Goal: Task Accomplishment & Management: Use online tool/utility

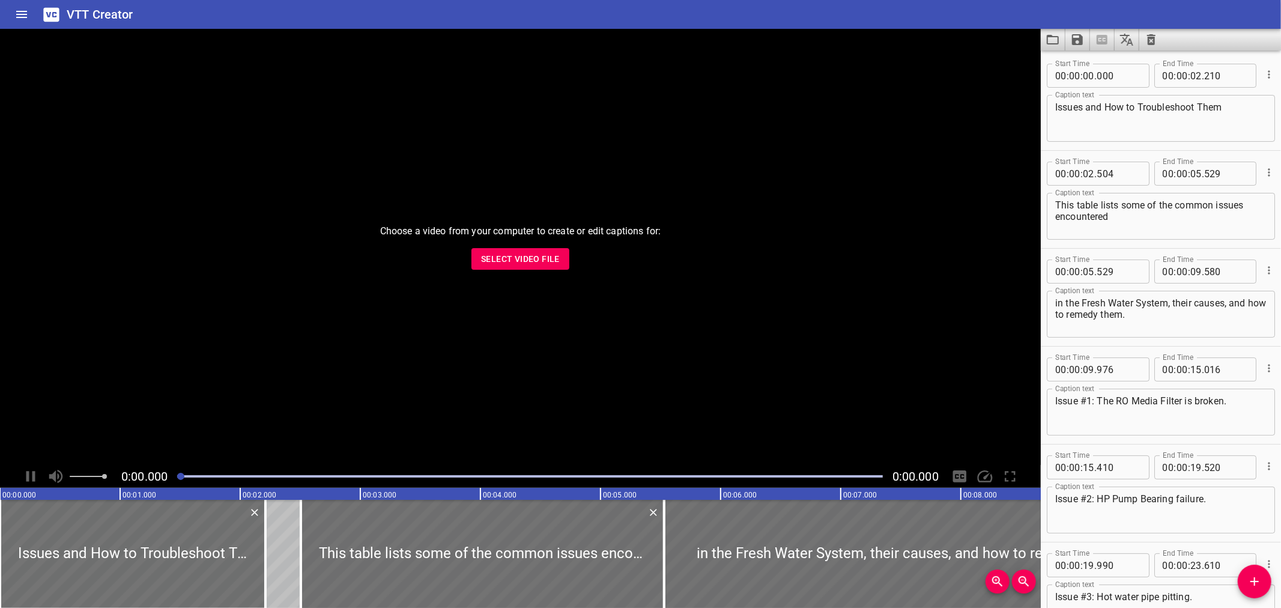
scroll to position [281, 0]
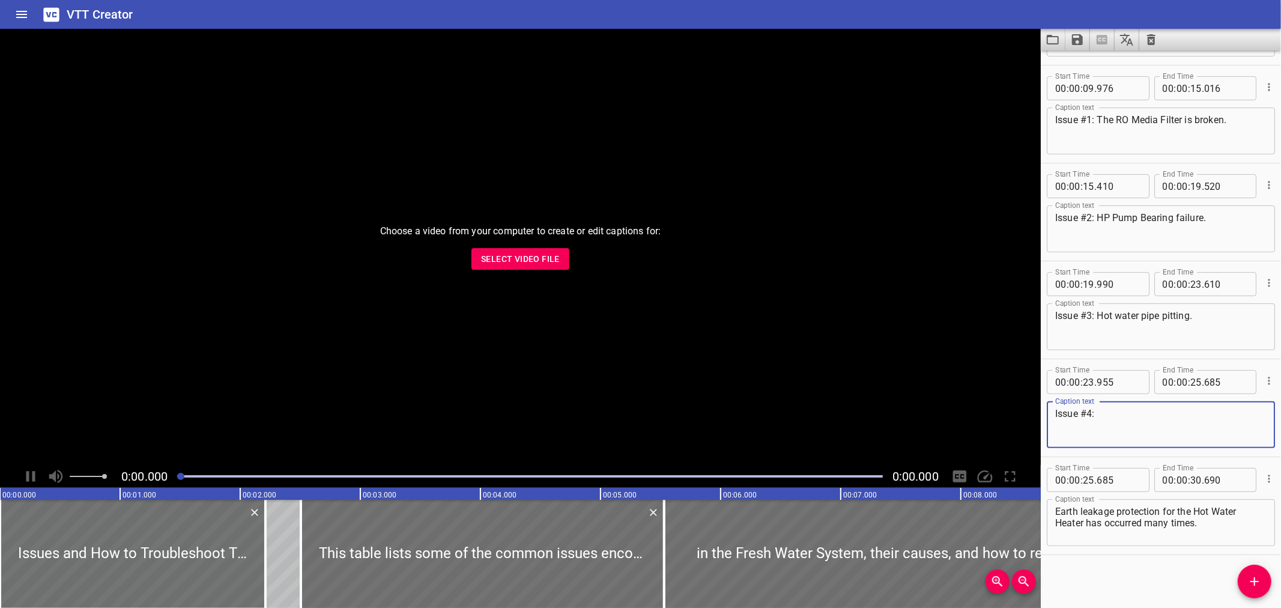
click at [1113, 414] on textarea "Issue #4:" at bounding box center [1160, 425] width 211 height 34
drag, startPoint x: 1086, startPoint y: 416, endPoint x: 928, endPoint y: 423, distance: 157.5
click at [928, 423] on main "Choose a video from your computer to create or edit captions for: Select Video …" at bounding box center [640, 318] width 1281 height 579
type textarea "September, 27"
type textarea "September,"
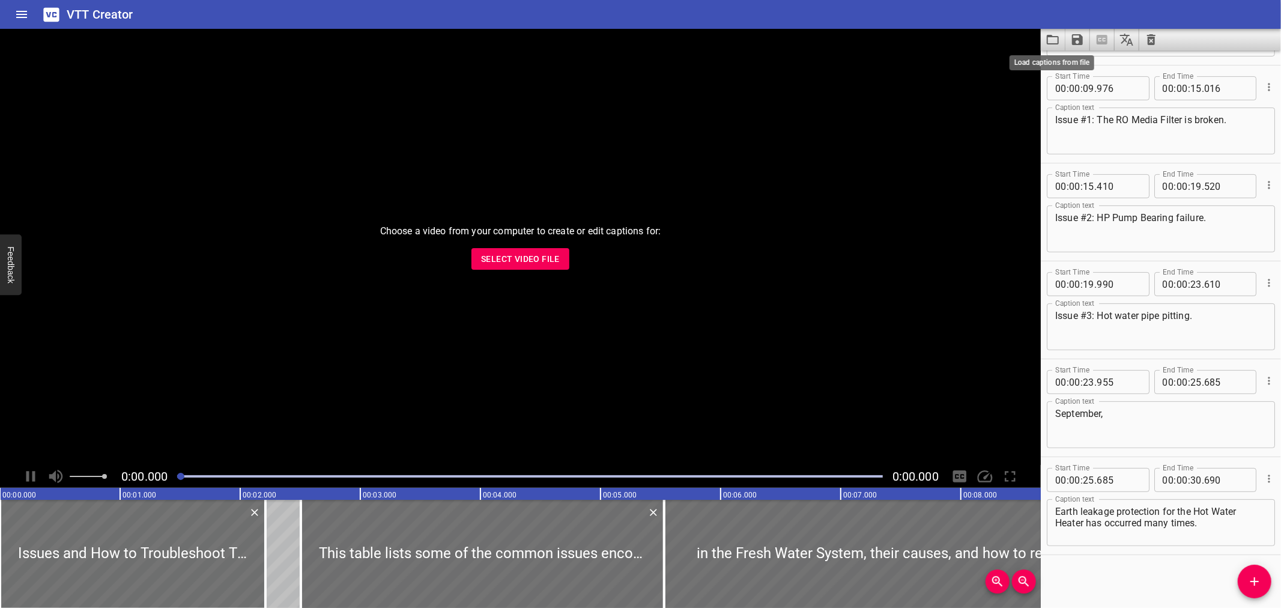
click at [1052, 33] on icon "Load captions from file" at bounding box center [1053, 39] width 14 height 14
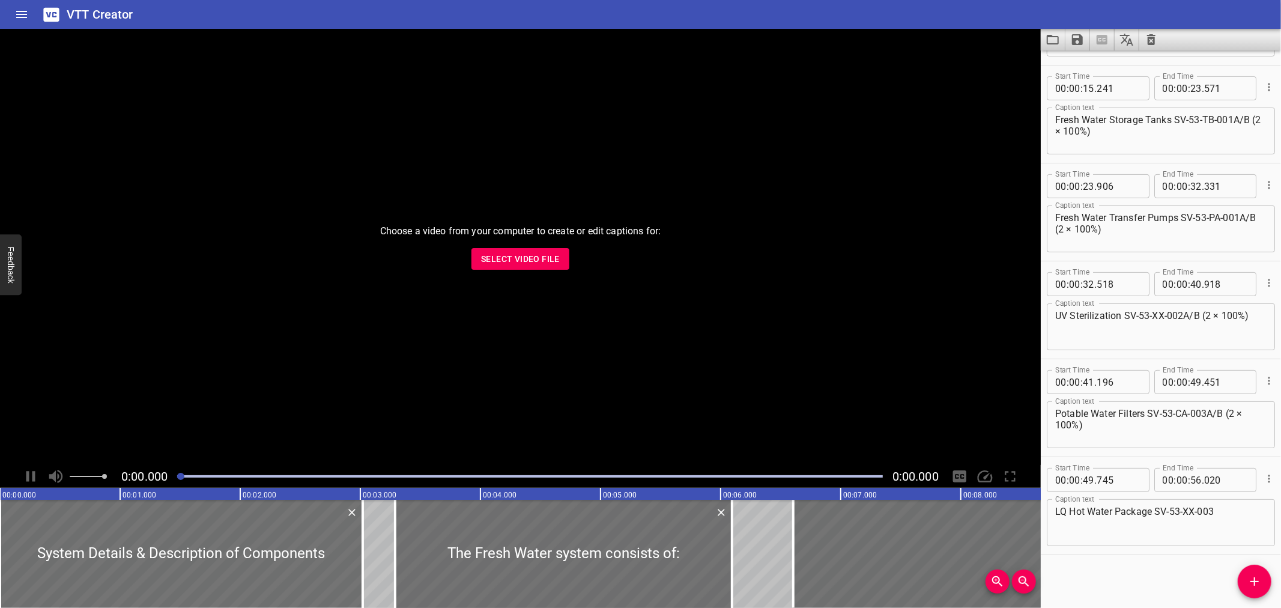
click at [521, 15] on div "VTT Creator" at bounding box center [640, 14] width 1281 height 29
click at [1097, 313] on textarea "UV Sterilization SV-53-XX-002A/B (2 × 100%)" at bounding box center [1160, 327] width 211 height 34
click at [272, 11] on div "VTT Creator" at bounding box center [640, 14] width 1281 height 29
click at [1074, 50] on button "Save captions to file" at bounding box center [1077, 40] width 25 height 22
click at [1091, 75] on li "Save to VTT file" at bounding box center [1109, 66] width 88 height 22
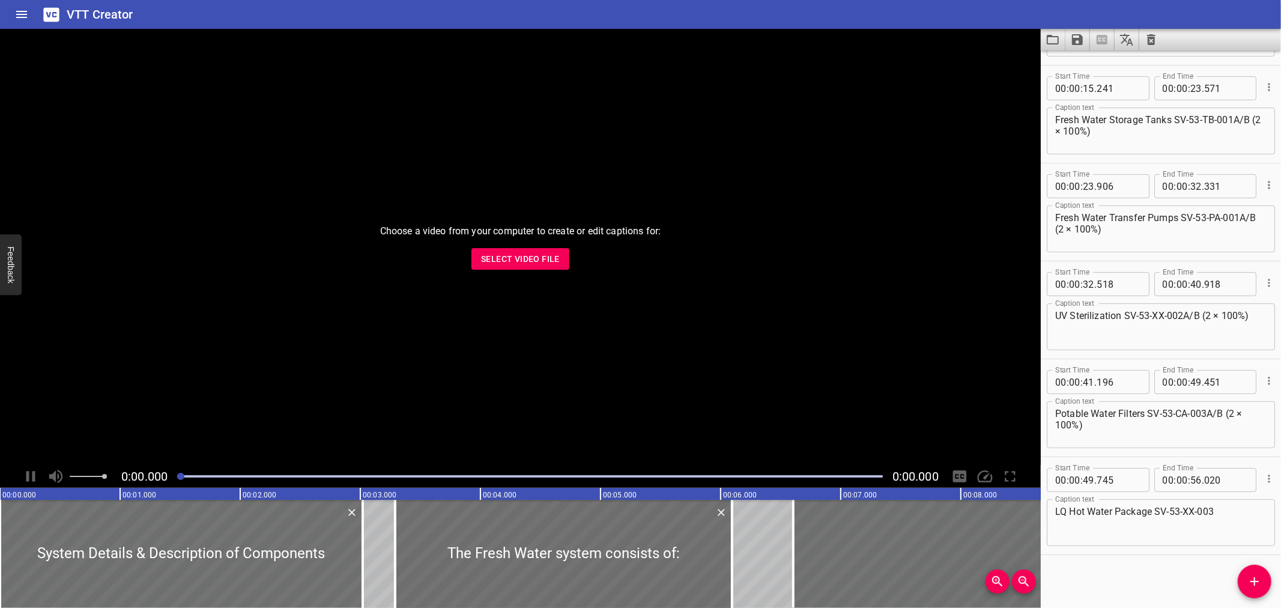
click at [557, 476] on div "Play progress" at bounding box center [530, 476] width 706 height 2
click at [631, 476] on div "Play progress" at bounding box center [530, 476] width 706 height 2
click at [1051, 38] on icon "Load captions from file" at bounding box center [1053, 39] width 14 height 14
click at [1054, 44] on icon "Load captions from file" at bounding box center [1053, 39] width 14 height 14
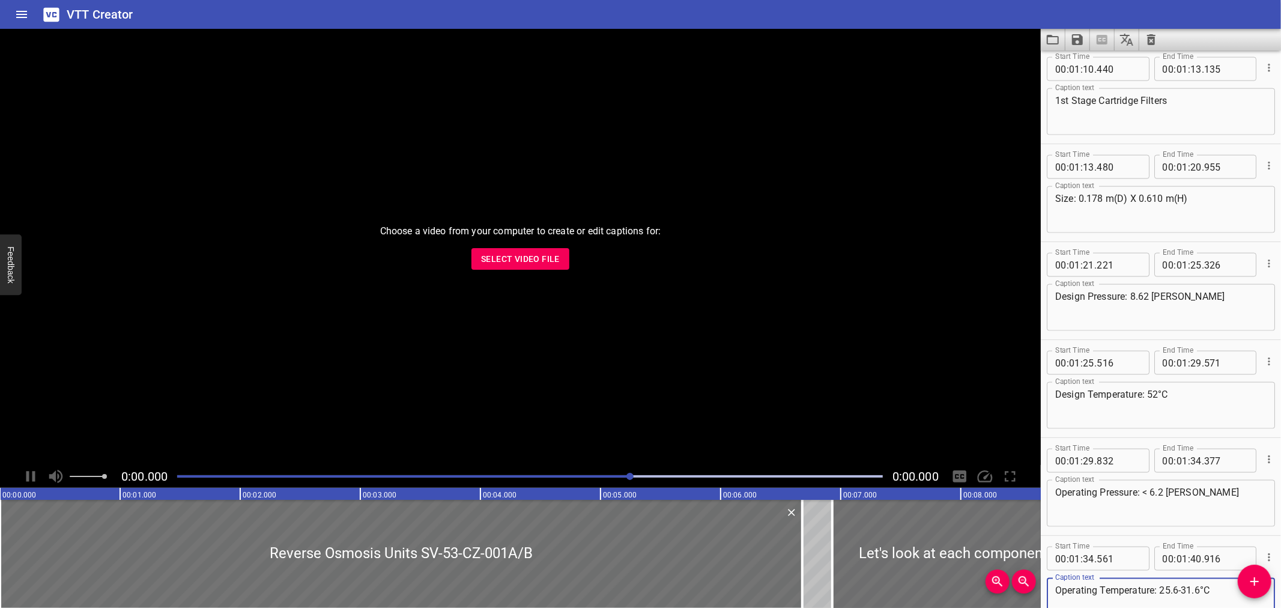
scroll to position [1455, 0]
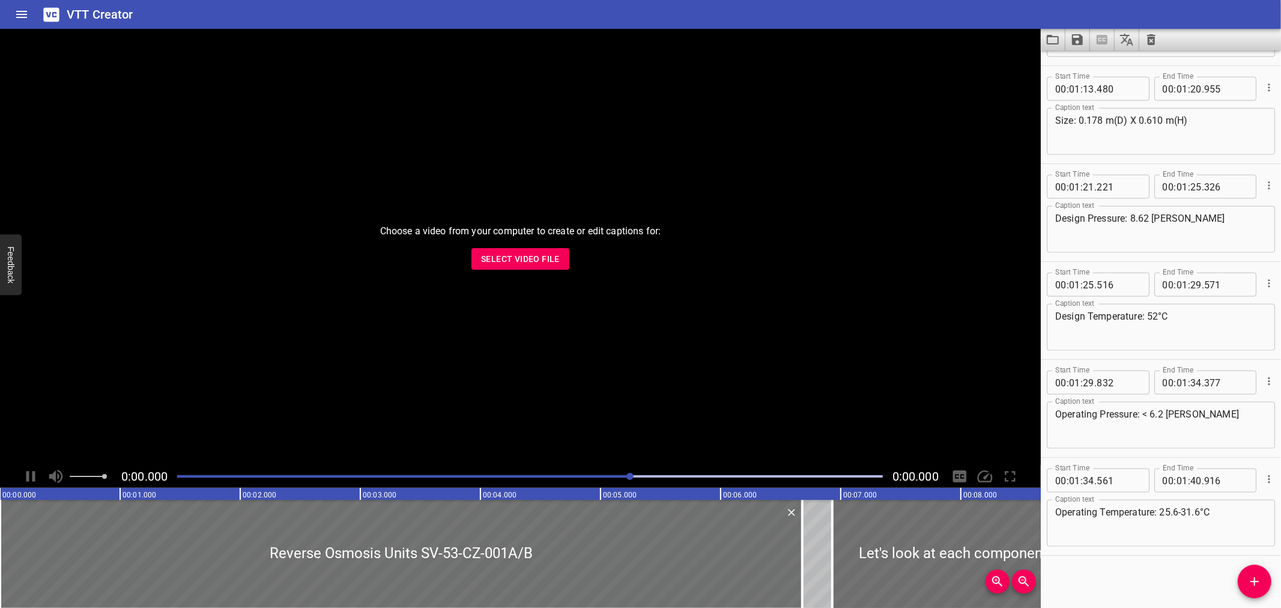
click at [1145, 410] on textarea "Operating Pressure: < 6.2 barg" at bounding box center [1160, 425] width 211 height 34
click at [1151, 411] on textarea "Operating Pressure: < 6.2 barg" at bounding box center [1160, 425] width 211 height 34
type textarea "Operating Pressure: < 6.2 barg"
click at [1162, 509] on textarea "Operating Temperature: 25.6-31.6°C" at bounding box center [1160, 523] width 211 height 34
type textarea "Operating Temperature: < 25.6-31.6°C"
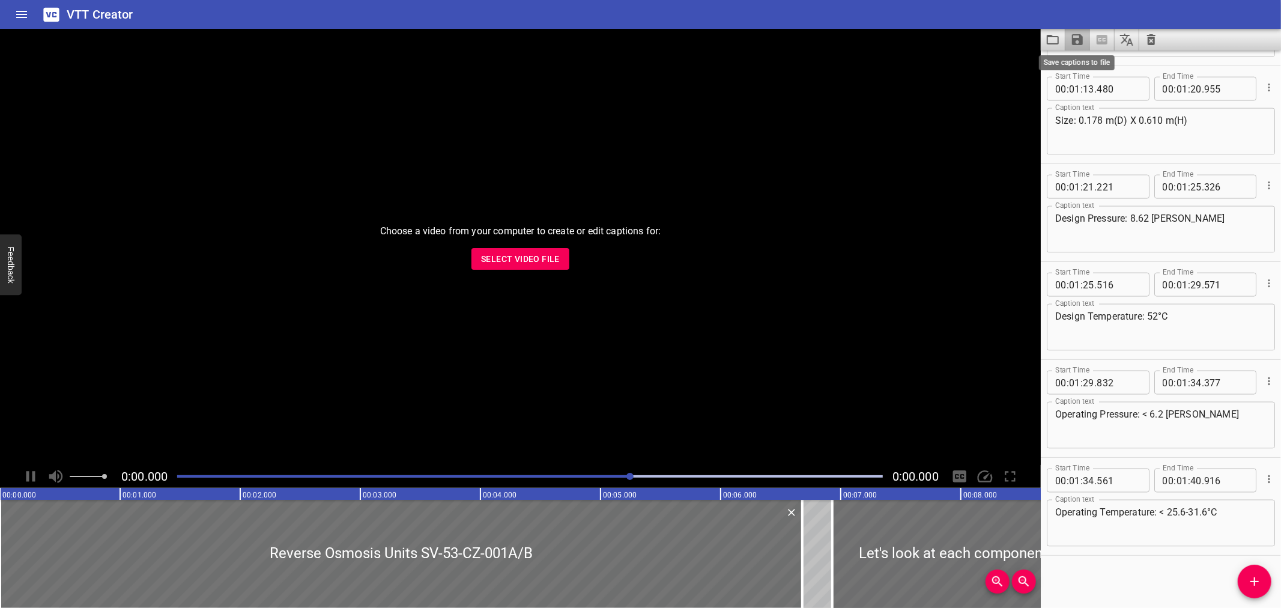
click at [1078, 36] on icon "Save captions to file" at bounding box center [1077, 39] width 14 height 14
click at [1092, 65] on li "Save to VTT file" at bounding box center [1109, 66] width 88 height 22
click at [1041, 43] on button "Load captions from file" at bounding box center [1053, 40] width 25 height 22
click at [1052, 40] on icon "Load captions from file" at bounding box center [1053, 39] width 14 height 14
click at [1148, 415] on textarea "Operating Pressure: < 6.2 barg" at bounding box center [1160, 425] width 211 height 34
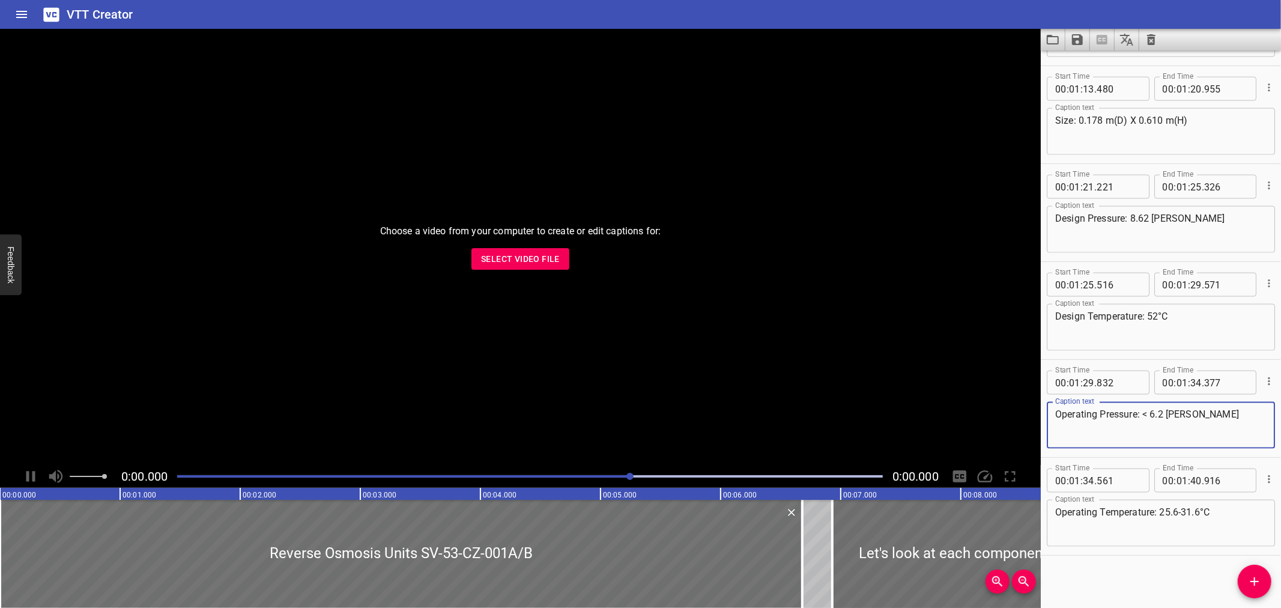
paste textarea "&lt;"
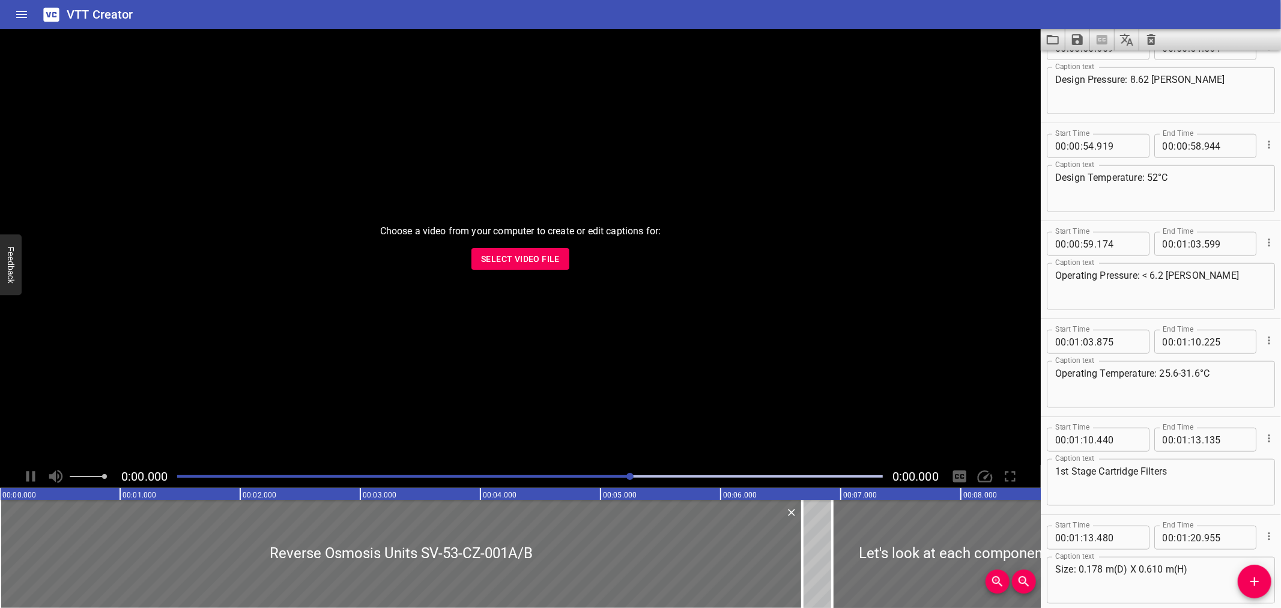
scroll to position [1005, 0]
type textarea "Operating Pressure: &lt; 6.2 [PERSON_NAME]"
click at [1145, 279] on textarea "Operating Pressure: < 6.2 barg" at bounding box center [1160, 288] width 211 height 34
paste textarea "&lt;"
type textarea "Operating Pressure: &lt; 6.2 [PERSON_NAME]"
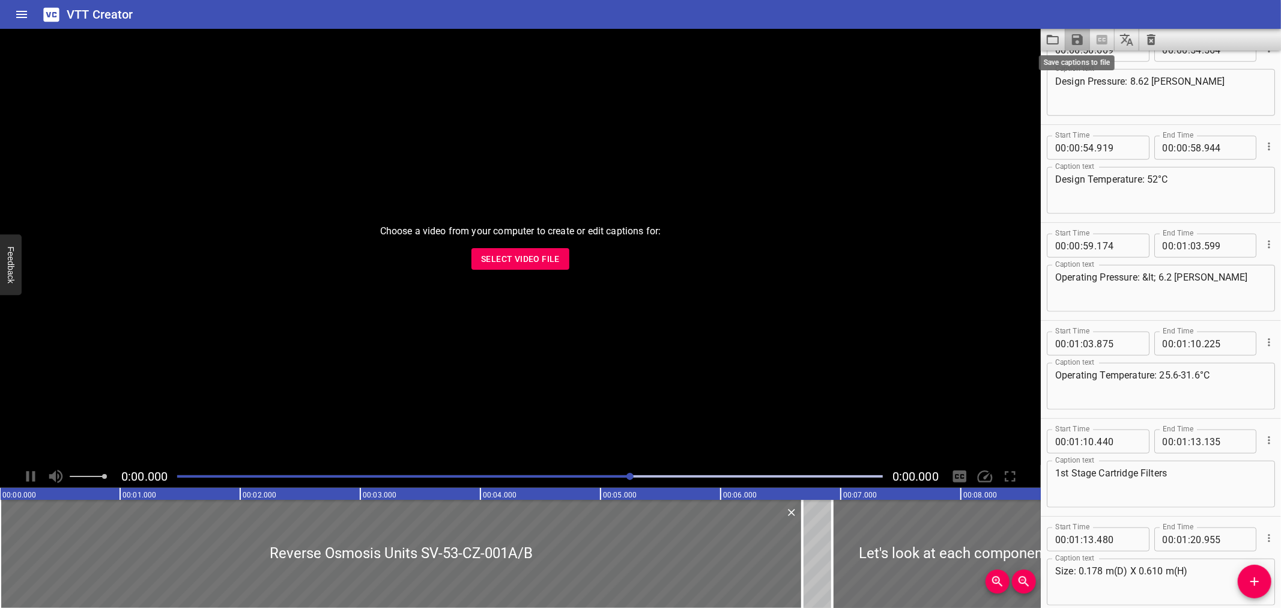
click at [1071, 34] on icon "Save captions to file" at bounding box center [1077, 39] width 14 height 14
click at [1079, 52] on ul "Save to VTT file Save to SRT file" at bounding box center [1109, 76] width 88 height 53
click at [1081, 55] on li "Save to VTT file" at bounding box center [1109, 66] width 88 height 22
drag, startPoint x: 154, startPoint y: 14, endPoint x: 160, endPoint y: 2, distance: 13.2
click at [154, 14] on div "VTT Creator" at bounding box center [640, 14] width 1281 height 29
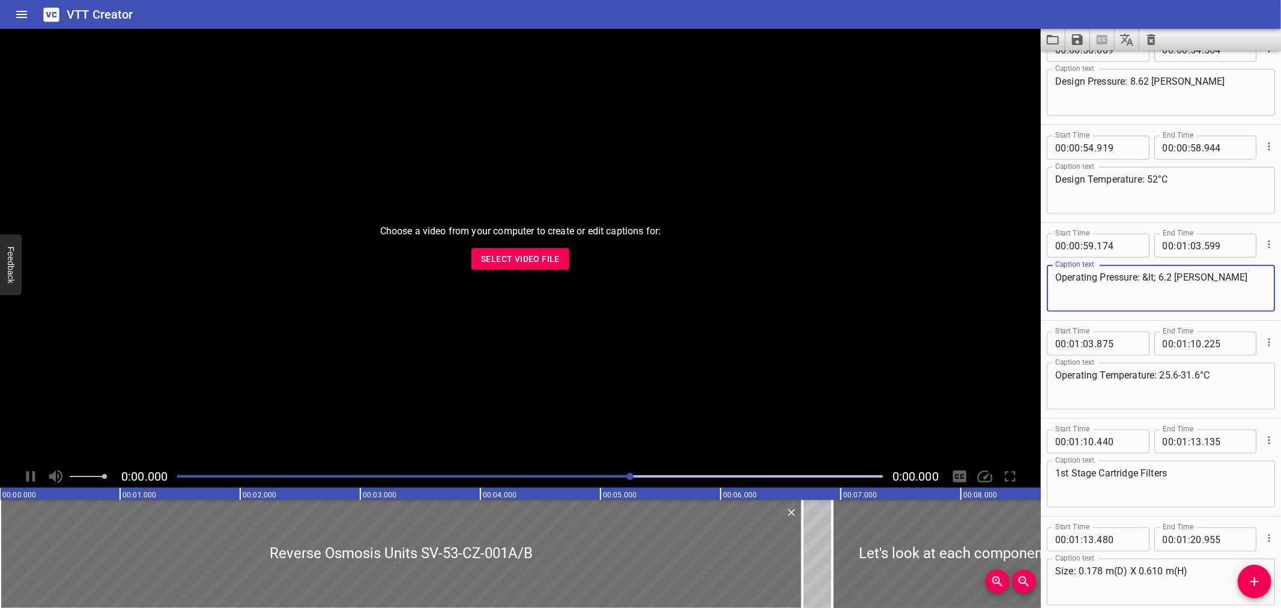
click at [1228, 287] on textarea "Operating Pressure: &lt; 6.2 [PERSON_NAME]" at bounding box center [1160, 288] width 211 height 34
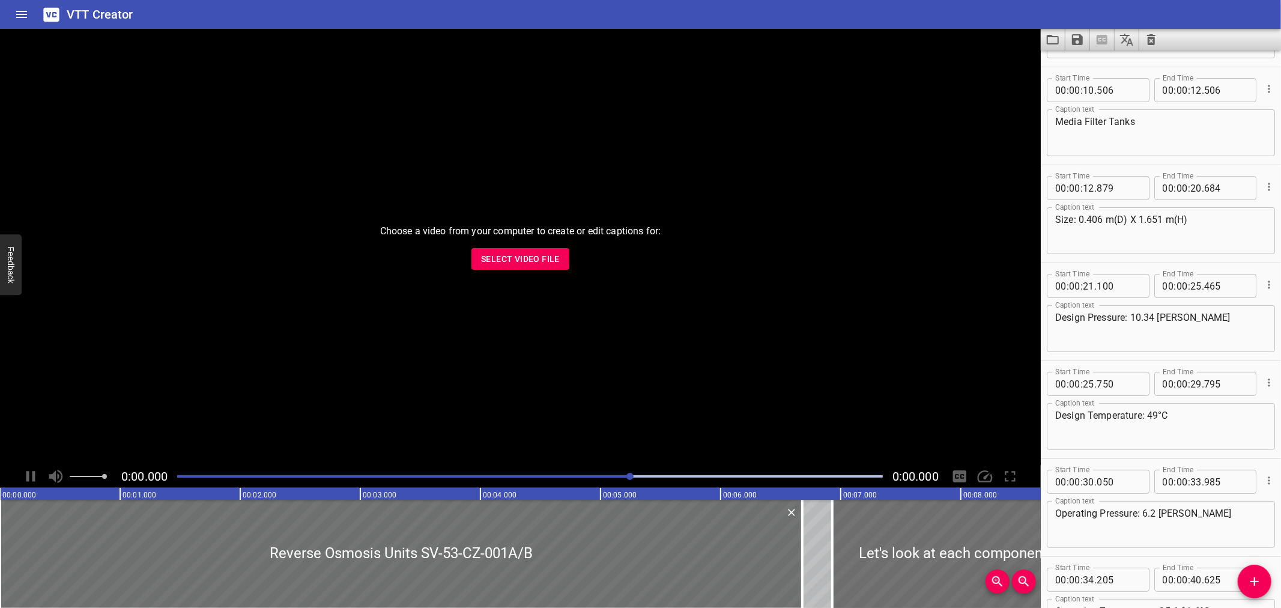
scroll to position [0, 0]
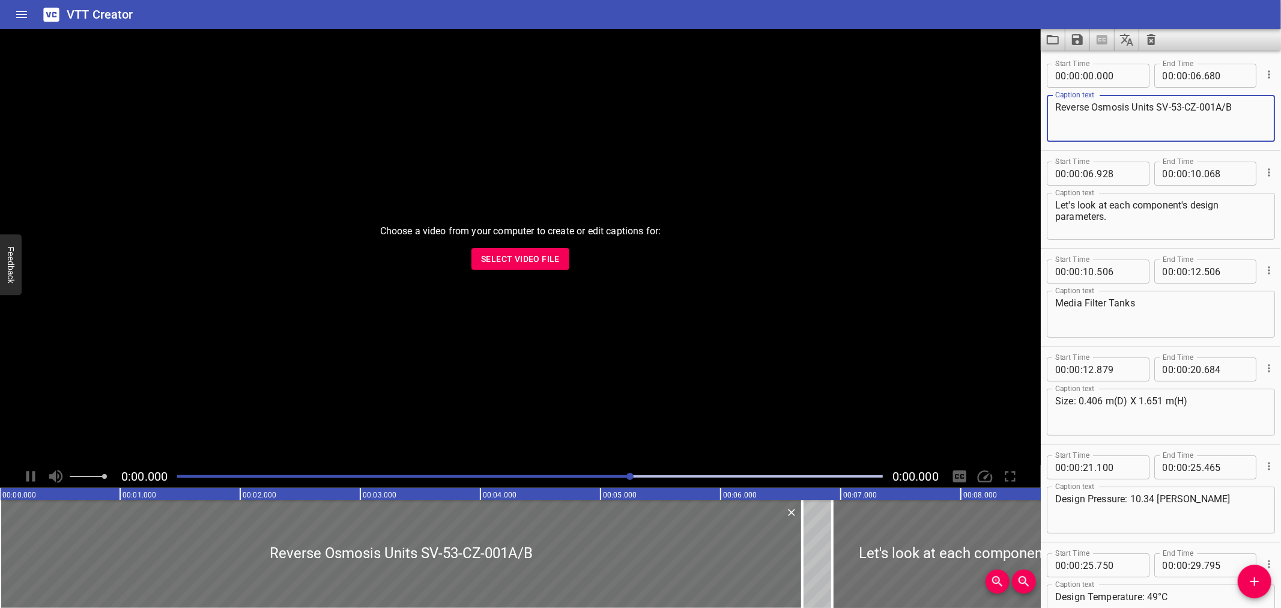
click at [1156, 104] on textarea "Reverse Osmosis Units SV-53-CZ-001A/B" at bounding box center [1160, 118] width 211 height 34
type textarea "Reverse Osmosis Units & SV-53-CZ-001A/B"
click at [1133, 201] on textarea "Let's look at each component's design parameters." at bounding box center [1160, 216] width 211 height 34
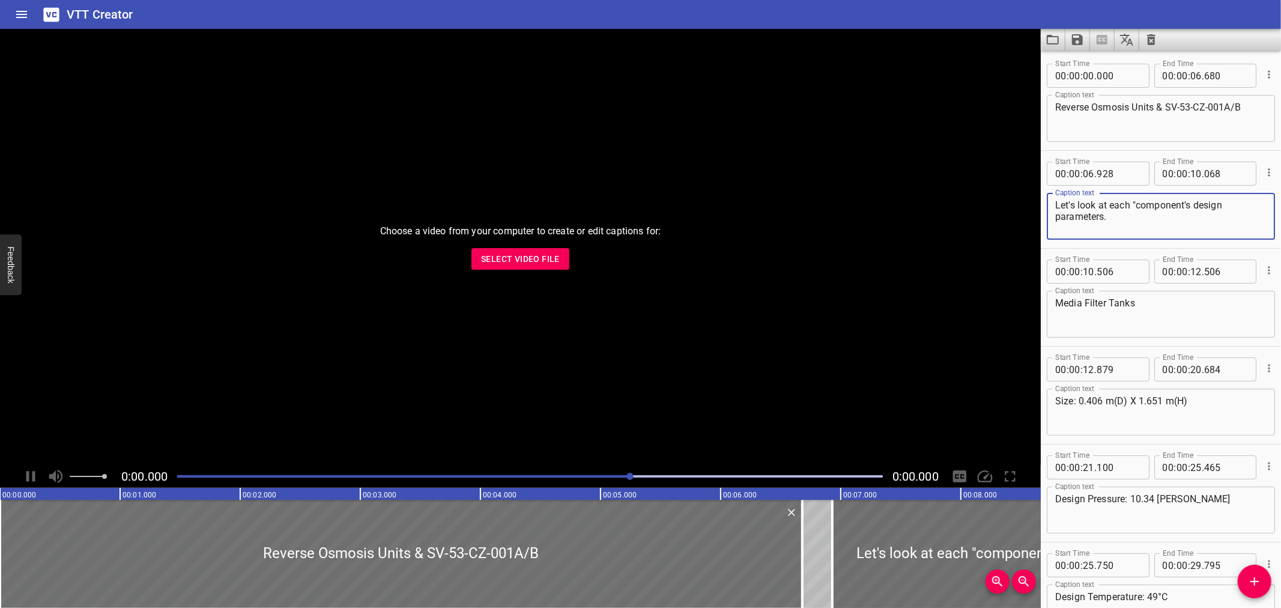
type textarea "Let's look at each "component's design parameters."
click at [1108, 301] on textarea "Media Filter Tanks" at bounding box center [1160, 314] width 211 height 34
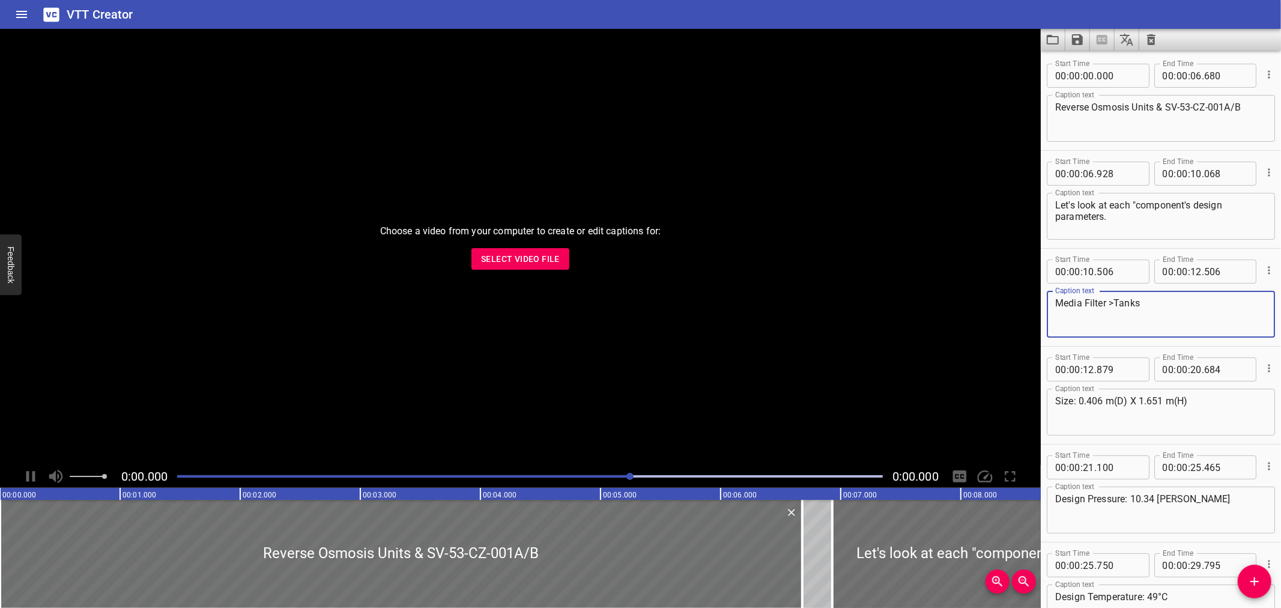
type textarea "Media Filter >Tanks"
click at [1168, 402] on textarea "Size: 0.406 m(D) X 1.651 m(H)" at bounding box center [1160, 412] width 211 height 34
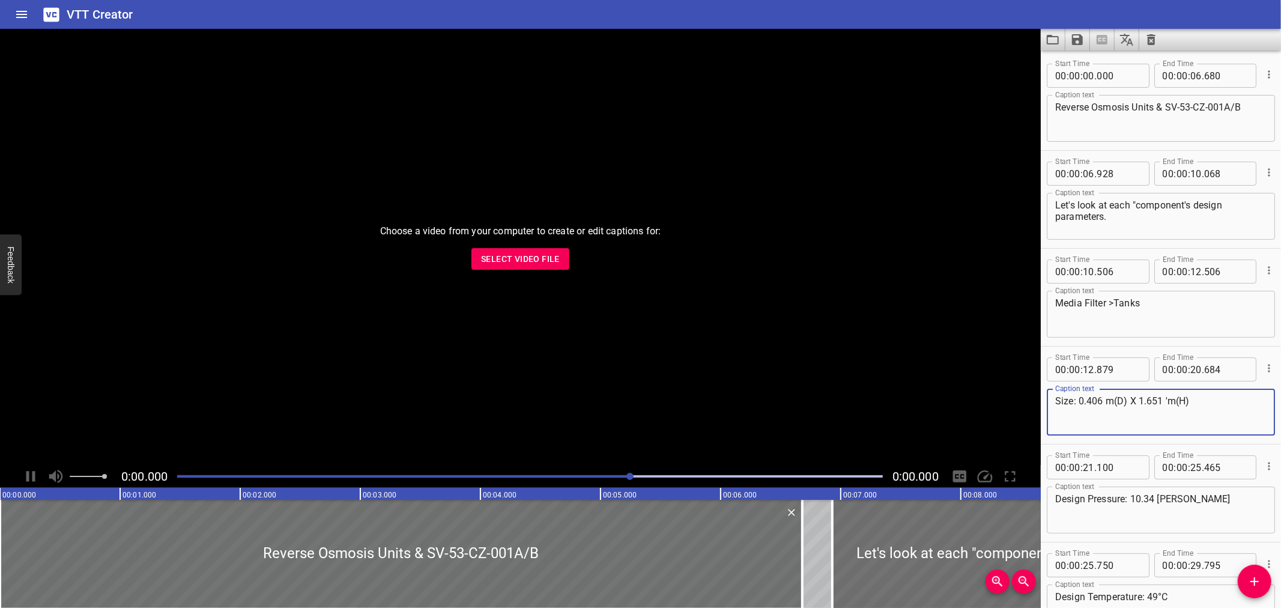
type textarea "Size: 0.406 m(D) X 1.651 'm(H)"
click at [1075, 36] on icon "Save captions to file" at bounding box center [1077, 39] width 14 height 14
click at [1091, 58] on li "Save to VTT file" at bounding box center [1109, 66] width 88 height 22
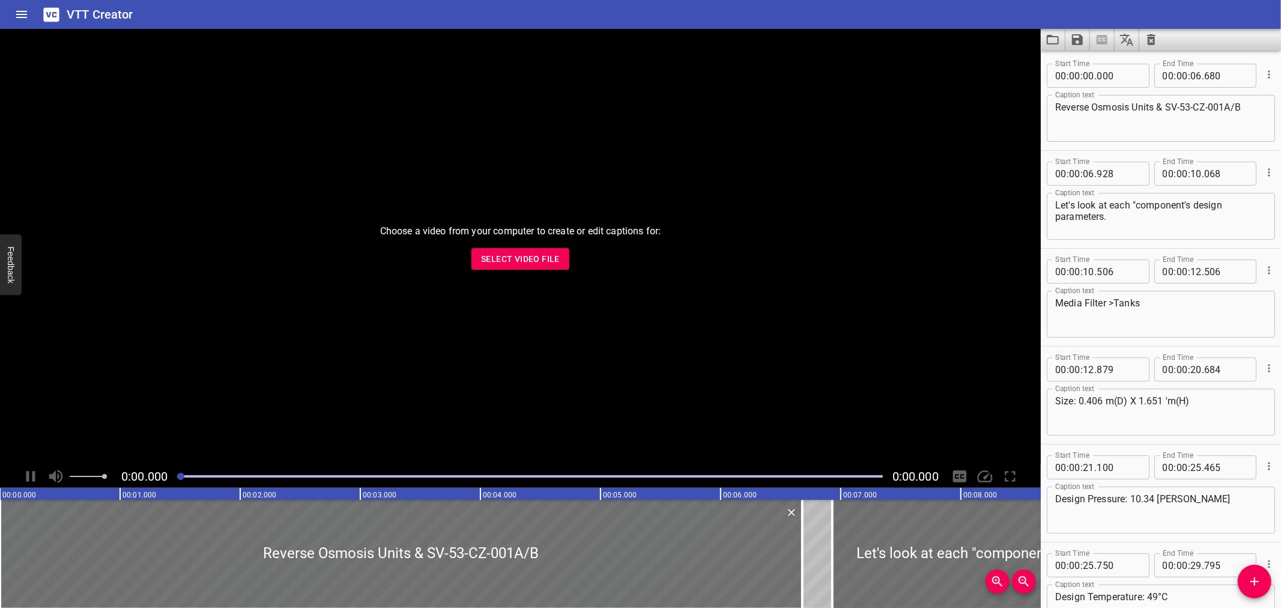
click at [1203, 413] on textarea "Size: 0.406 m(D) X 1.651 'm(H)" at bounding box center [1160, 412] width 211 height 34
click at [1171, 402] on textarea "Size: 0.406 m(D) X 1.651 'm(H)" at bounding box center [1160, 412] width 211 height 34
type textarea "Size: 0.406 m(D) X 1.651 m(H)"
click at [1112, 301] on textarea "Media Filter >Tanks" at bounding box center [1160, 314] width 211 height 34
type textarea "Media Filter Tanks"
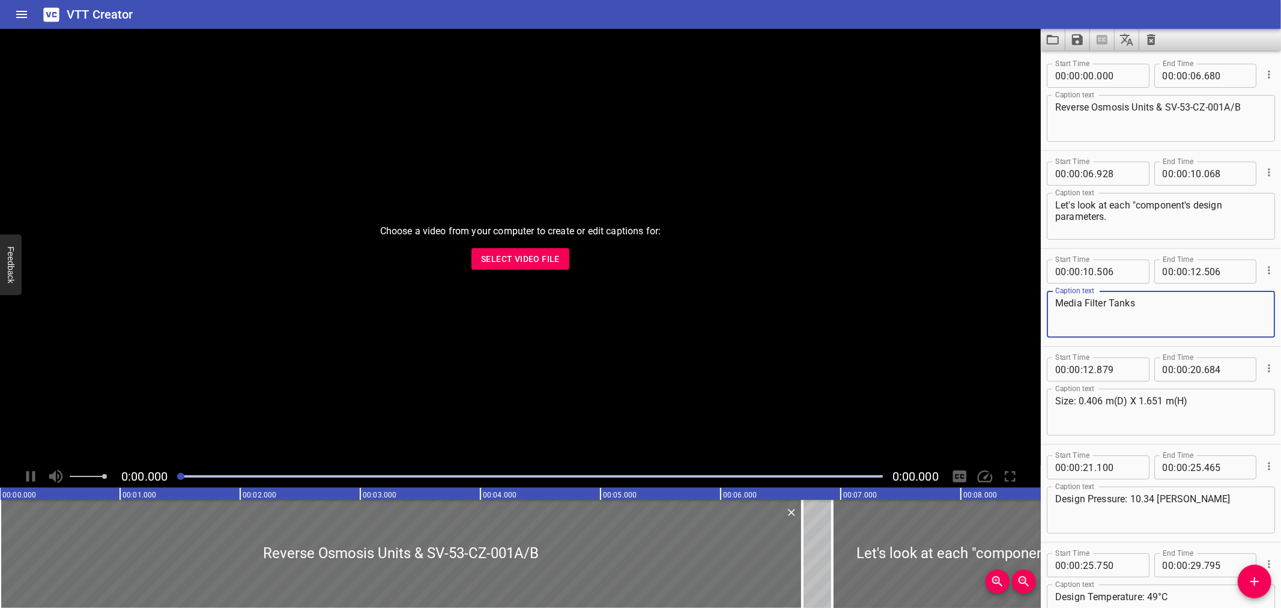
click at [1134, 205] on textarea "Let's look at each "component's design parameters." at bounding box center [1160, 216] width 211 height 34
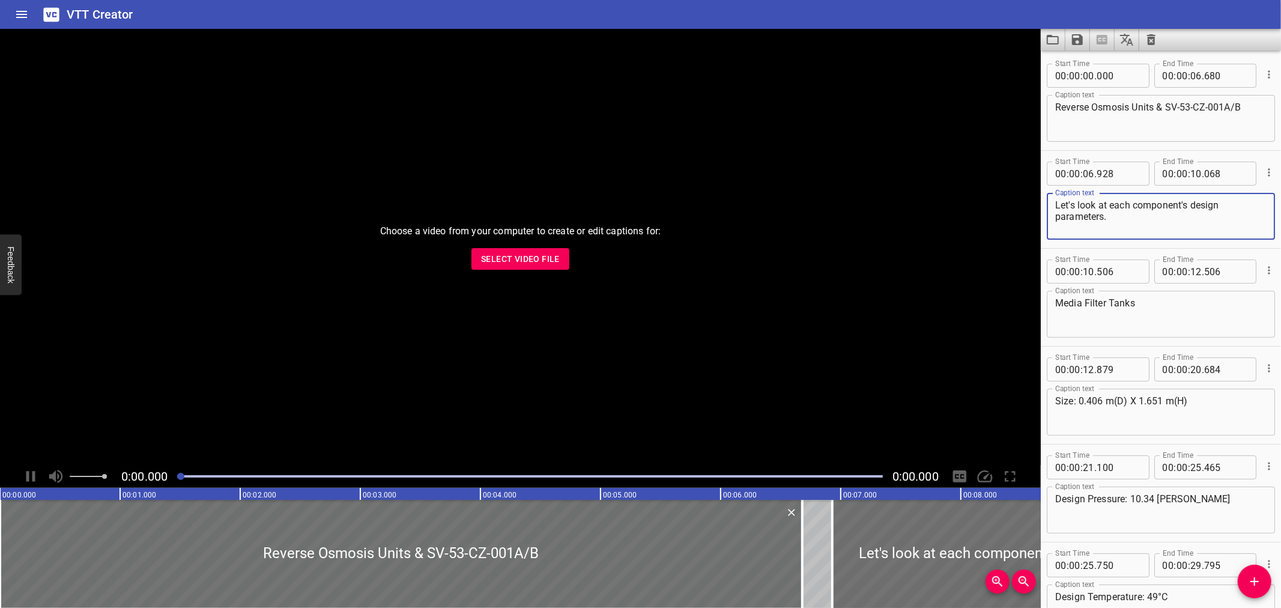
type textarea "Let's look at each component's design parameters."
click at [1164, 104] on textarea "Reverse Osmosis Units & SV-53-CZ-001A/B" at bounding box center [1160, 118] width 211 height 34
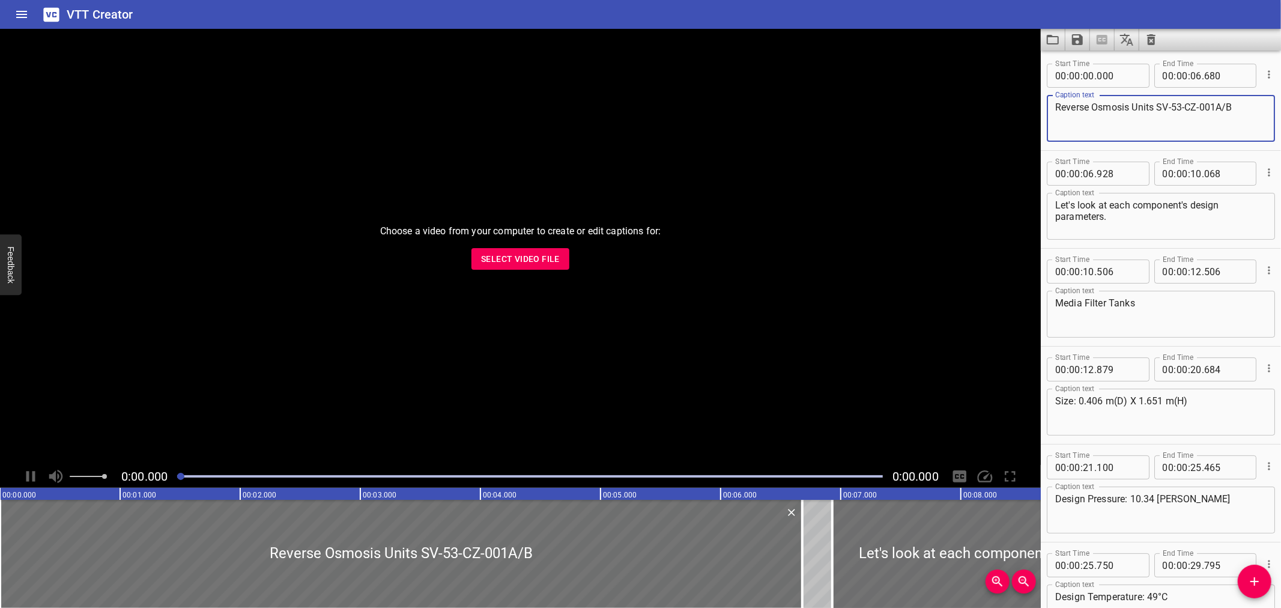
click at [1158, 107] on textarea "Reverse Osmosis Units SV-53-CZ-001A/B" at bounding box center [1160, 118] width 211 height 34
type textarea "Reverse Osmosis Units < SV-53-CZ-001A/B"
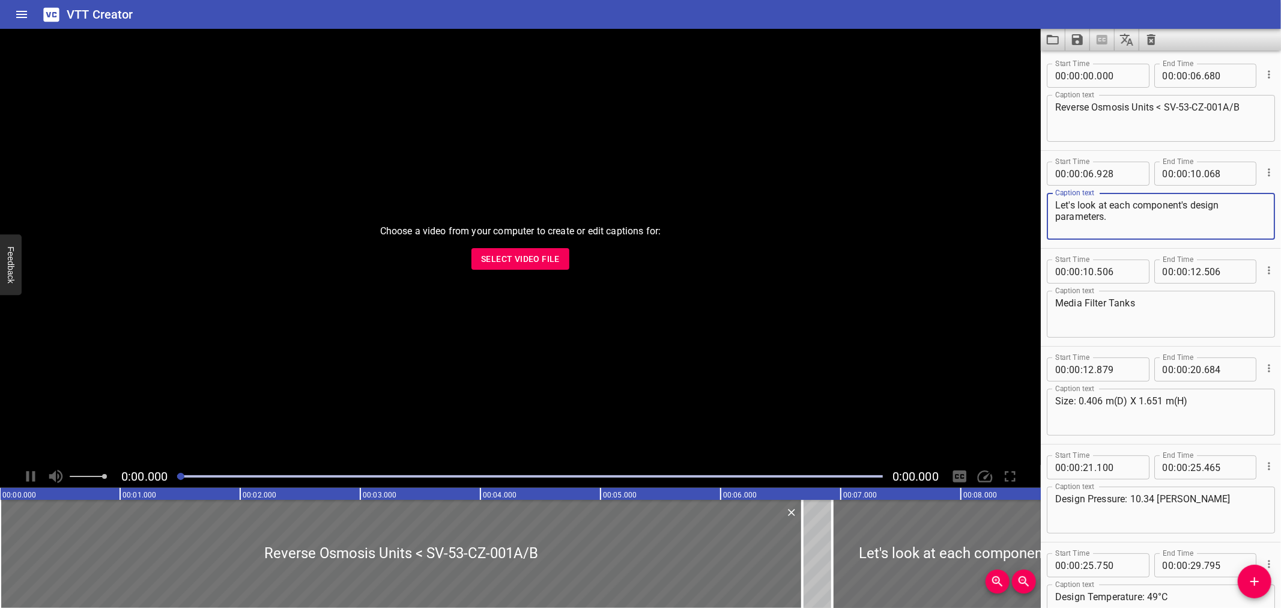
click at [1134, 200] on textarea "Let's look at each component's design parameters." at bounding box center [1160, 216] width 211 height 34
type textarea "Let's look at each < component's design parameters."
click at [1046, 42] on icon "Load captions from file" at bounding box center [1053, 39] width 14 height 14
click at [1076, 35] on icon "Save captions to file" at bounding box center [1077, 39] width 11 height 11
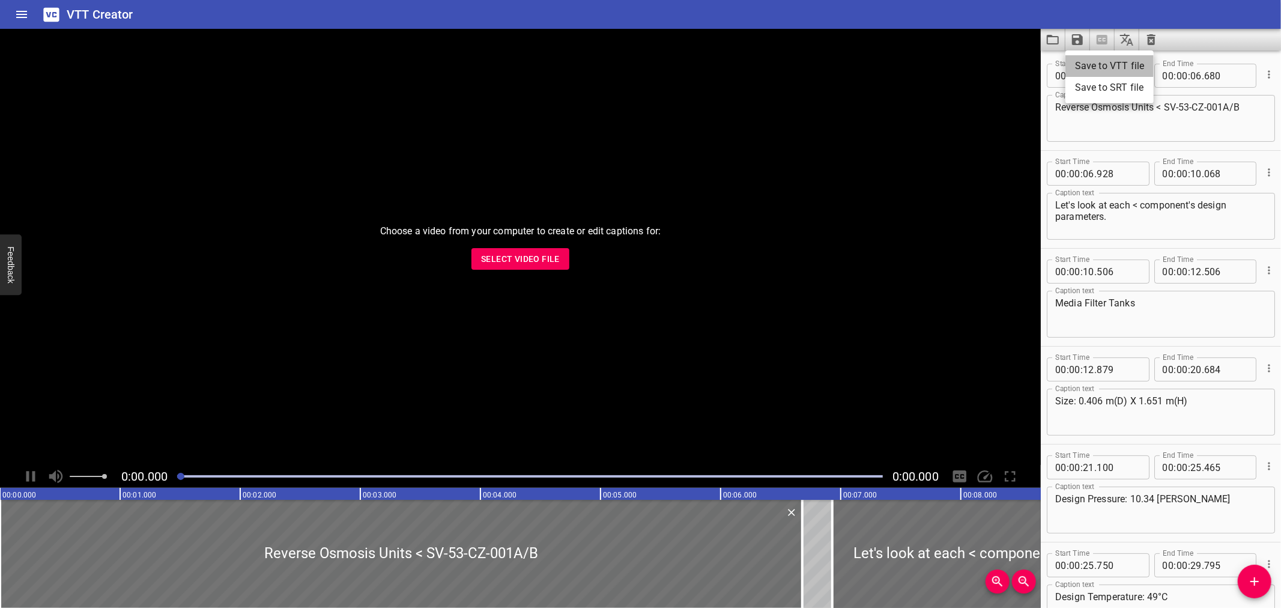
click at [1081, 58] on li "Save to VTT file" at bounding box center [1109, 66] width 88 height 22
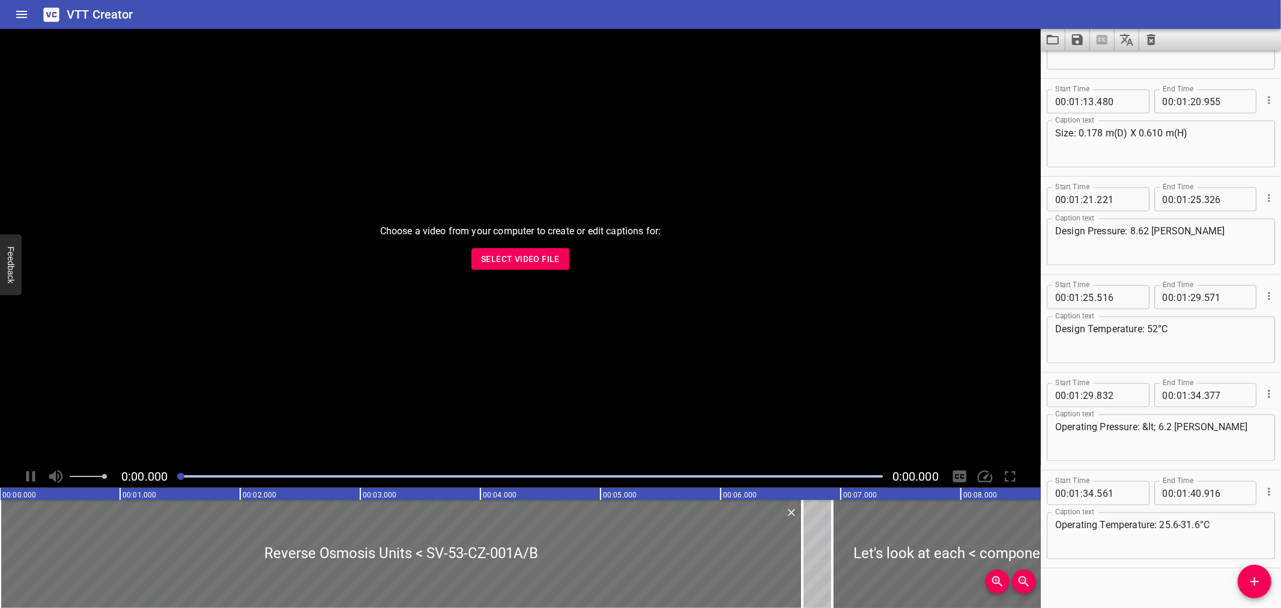
scroll to position [1455, 0]
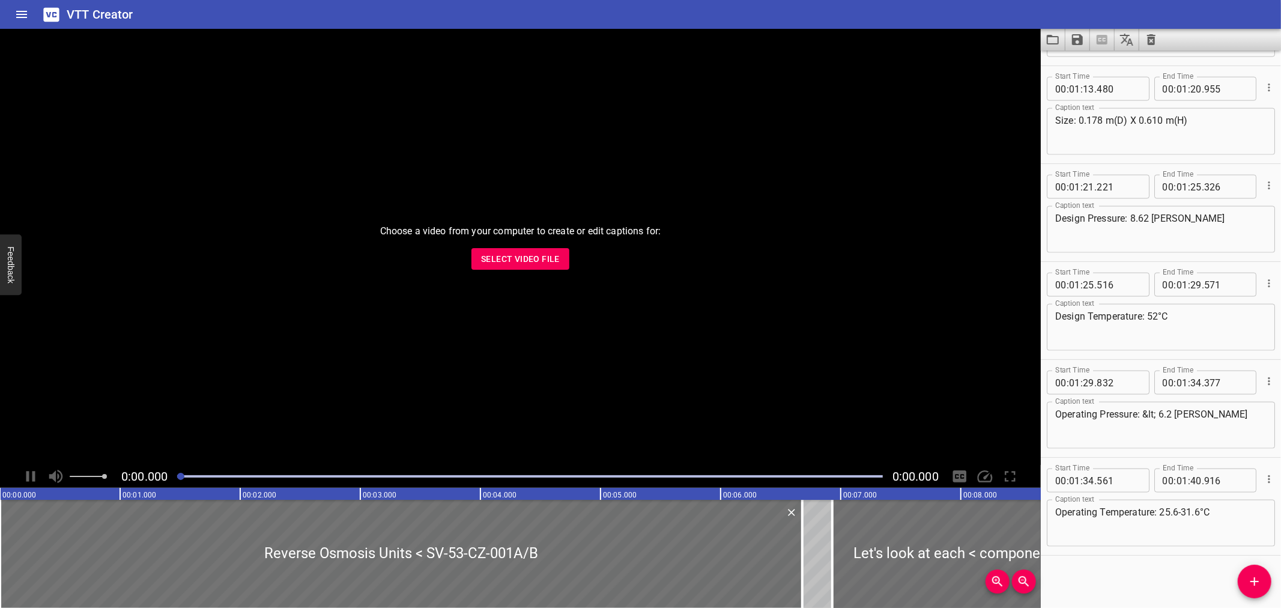
click at [1049, 27] on div "VTT Creator" at bounding box center [640, 14] width 1281 height 29
click at [1047, 34] on icon "Load captions from file" at bounding box center [1053, 39] width 14 height 14
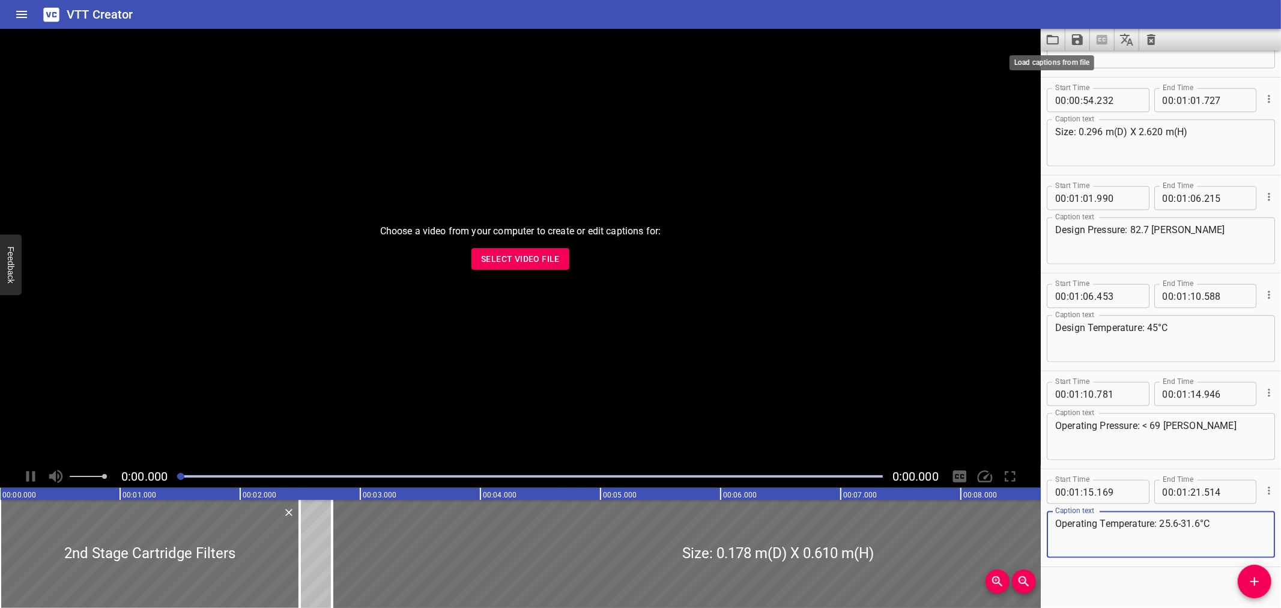
scroll to position [1161, 0]
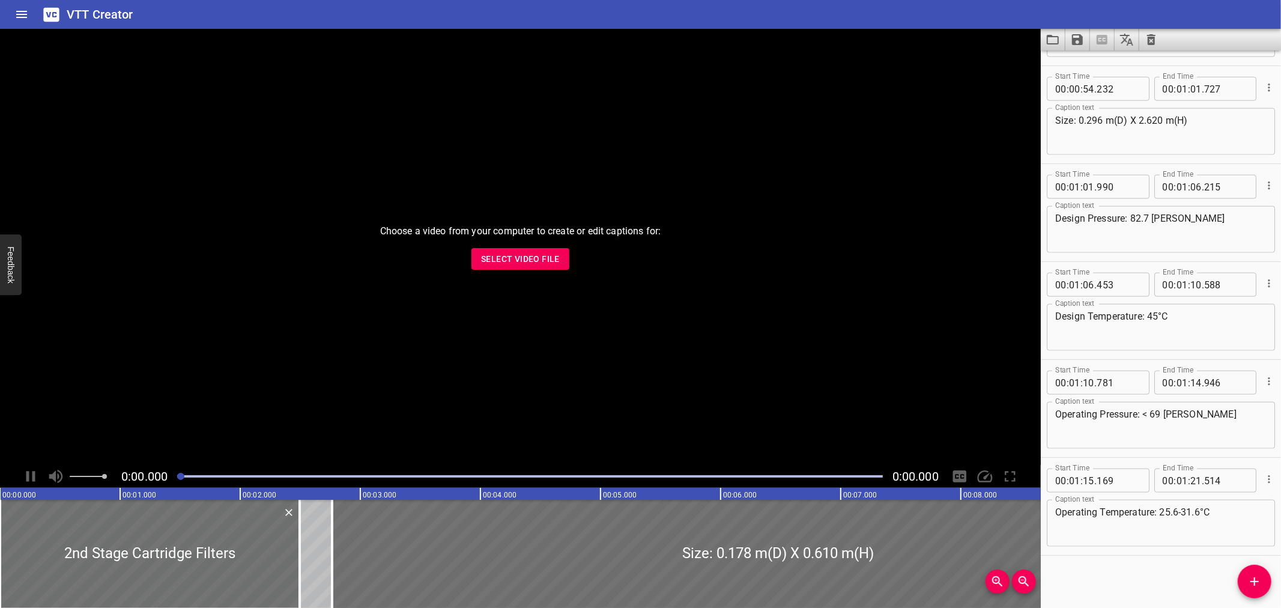
click at [973, 13] on div "VTT Creator" at bounding box center [640, 14] width 1281 height 29
click at [1145, 412] on textarea "Operating Pressure: < 69 [PERSON_NAME]" at bounding box center [1160, 425] width 211 height 34
paste textarea "&lt;"
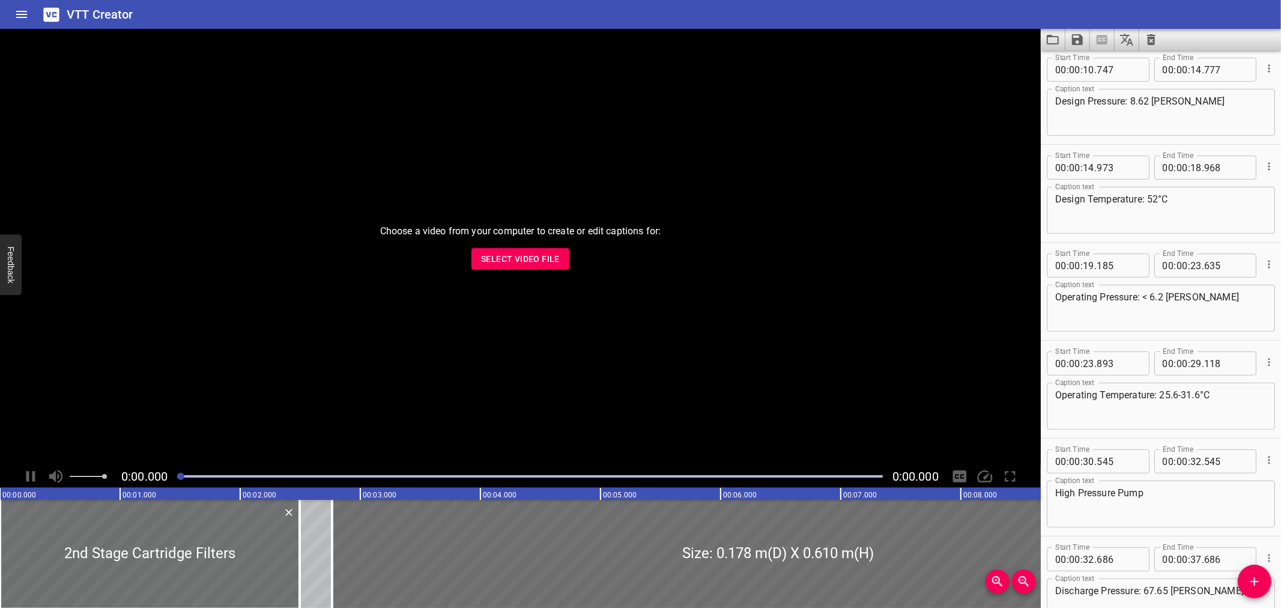
scroll to position [198, 0]
type textarea "Operating Pressure: &lt; 69 [PERSON_NAME]"
click at [1148, 300] on textarea "Operating Pressure: < 6.2 [PERSON_NAME]" at bounding box center [1160, 312] width 211 height 34
paste textarea "&lt;"
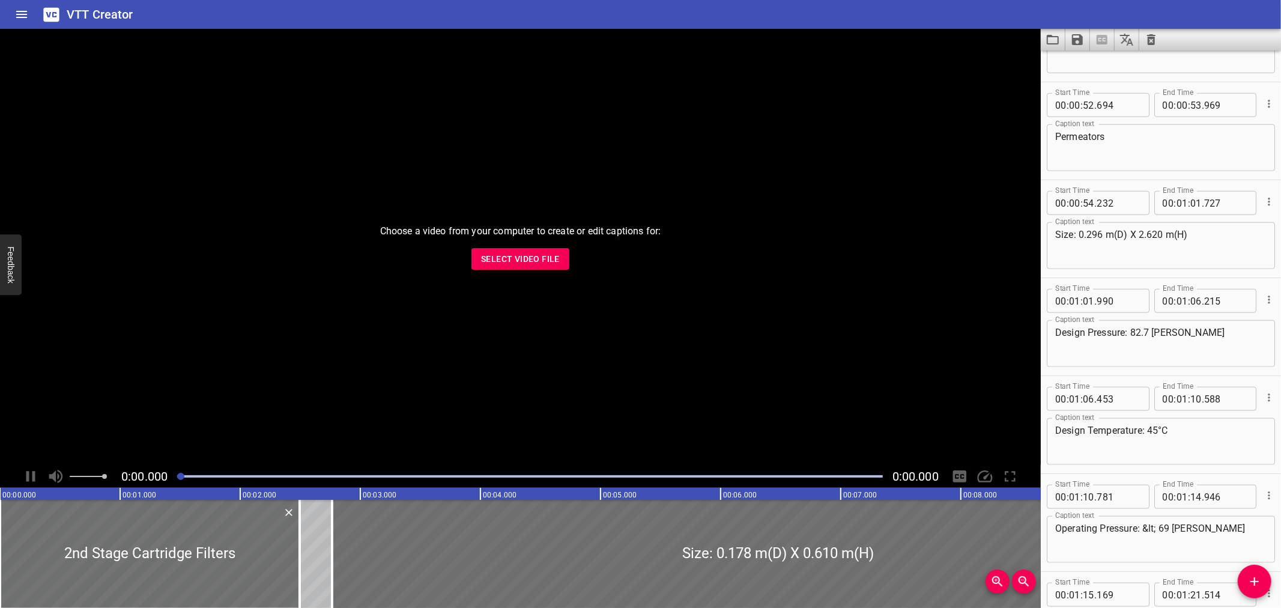
scroll to position [1161, 0]
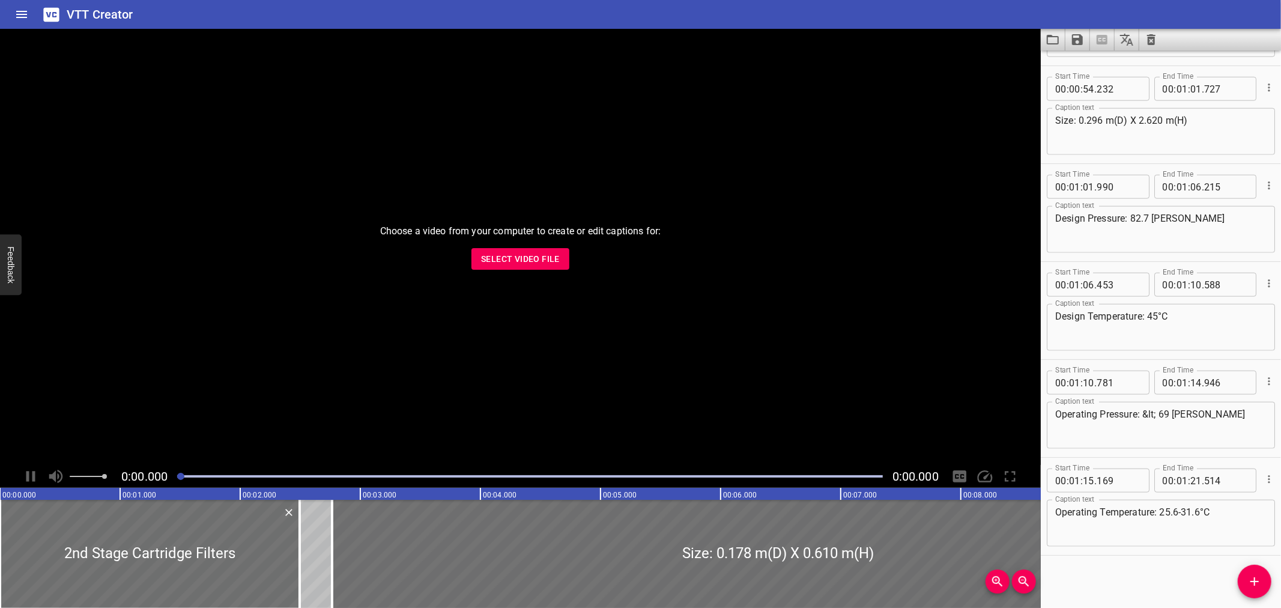
type textarea "Operating Pressure: &lt; 6.2 [PERSON_NAME]"
click at [982, 28] on div "VTT Creator" at bounding box center [640, 14] width 1281 height 29
click at [1152, 417] on textarea "Operating Pressure: &lt; 69 [PERSON_NAME]" at bounding box center [1160, 425] width 211 height 34
drag, startPoint x: 1157, startPoint y: 410, endPoint x: 1144, endPoint y: 411, distance: 12.7
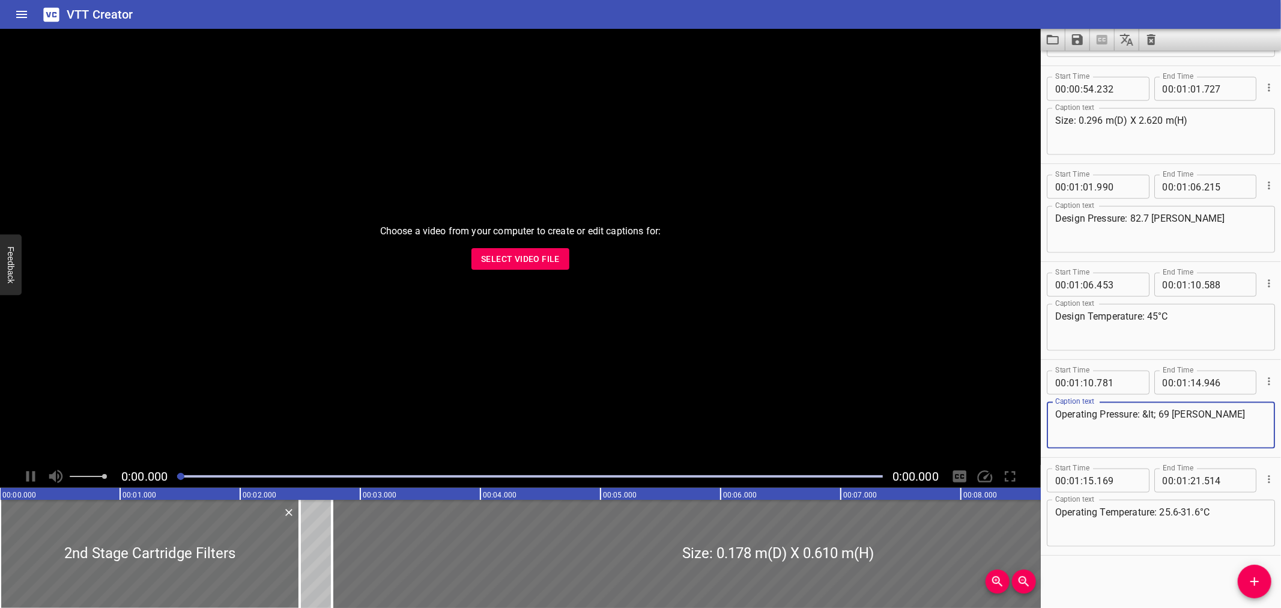
click at [1144, 411] on textarea "Operating Pressure: &lt; 69 [PERSON_NAME]" at bounding box center [1160, 425] width 211 height 34
click at [550, 261] on span "Select Video File" at bounding box center [520, 259] width 79 height 15
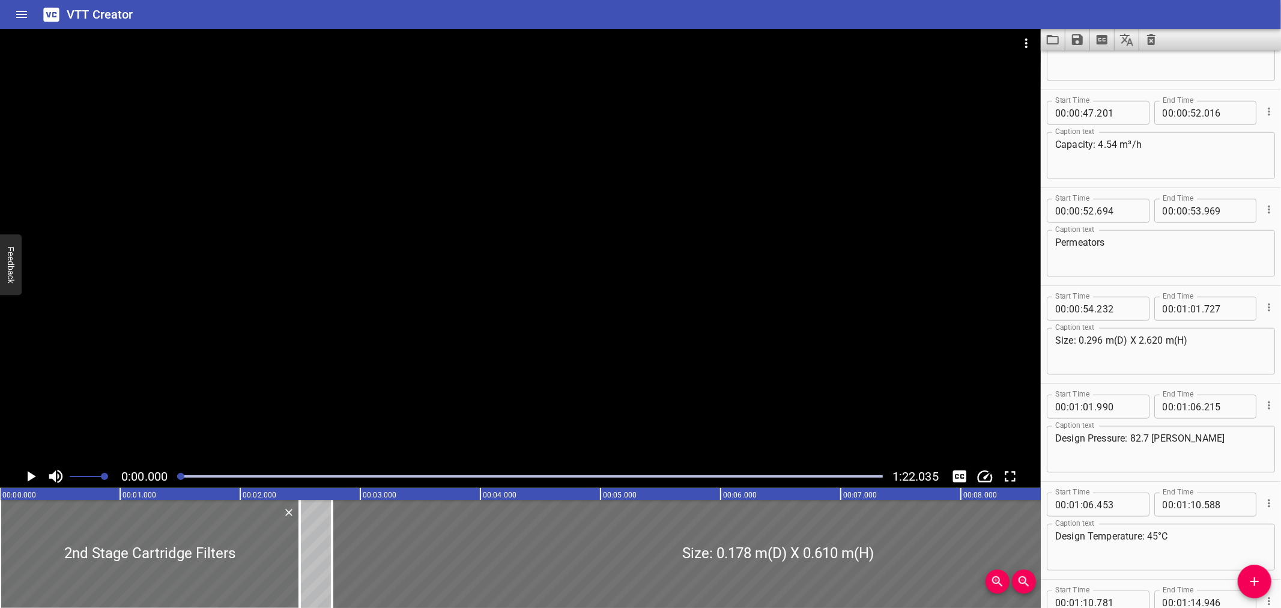
scroll to position [940, 0]
drag, startPoint x: 1263, startPoint y: 384, endPoint x: 1212, endPoint y: 371, distance: 52.7
drag, startPoint x: 1212, startPoint y: 371, endPoint x: 1186, endPoint y: 379, distance: 27.0
click at [1186, 379] on div "Start Time 00 : 00 : 54 . 232 Start Time End Time 00 : 01 : 01 . 727 End Time C…" at bounding box center [1161, 336] width 240 height 97
click at [1183, 378] on div "Start Time 00 : 00 : 54 . 232 Start Time End Time 00 : 01 : 01 . 727 End Time C…" at bounding box center [1161, 336] width 240 height 97
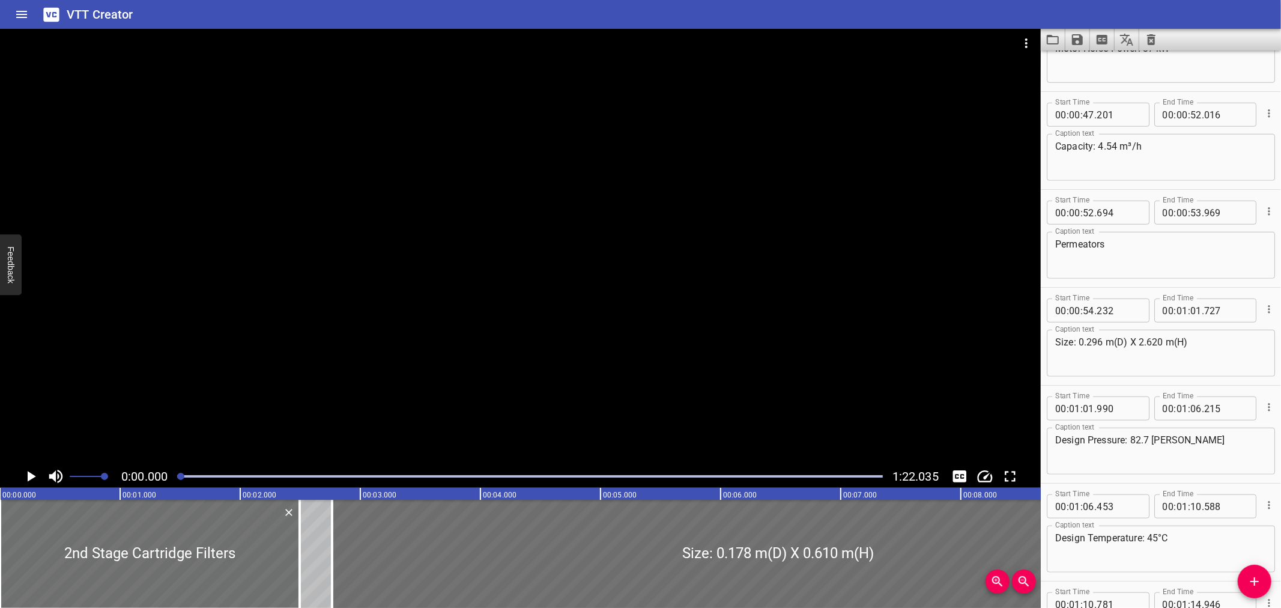
click at [646, 476] on div "Play progress" at bounding box center [530, 476] width 706 height 2
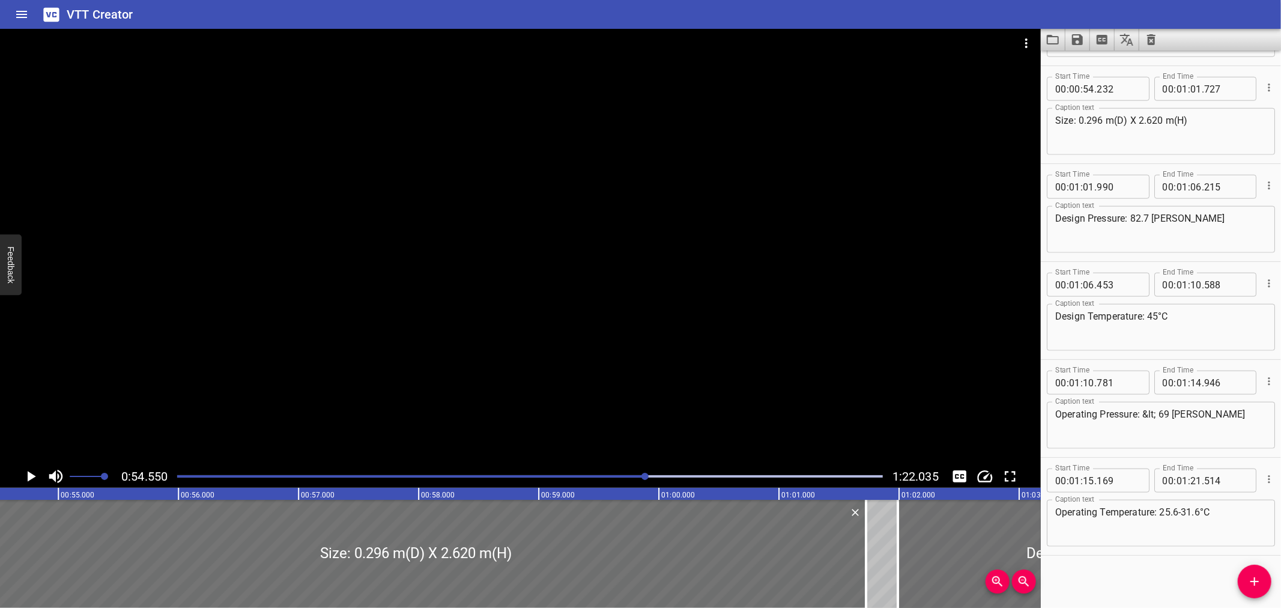
scroll to position [0, 6552]
click at [689, 476] on div "Play progress" at bounding box center [530, 476] width 706 height 2
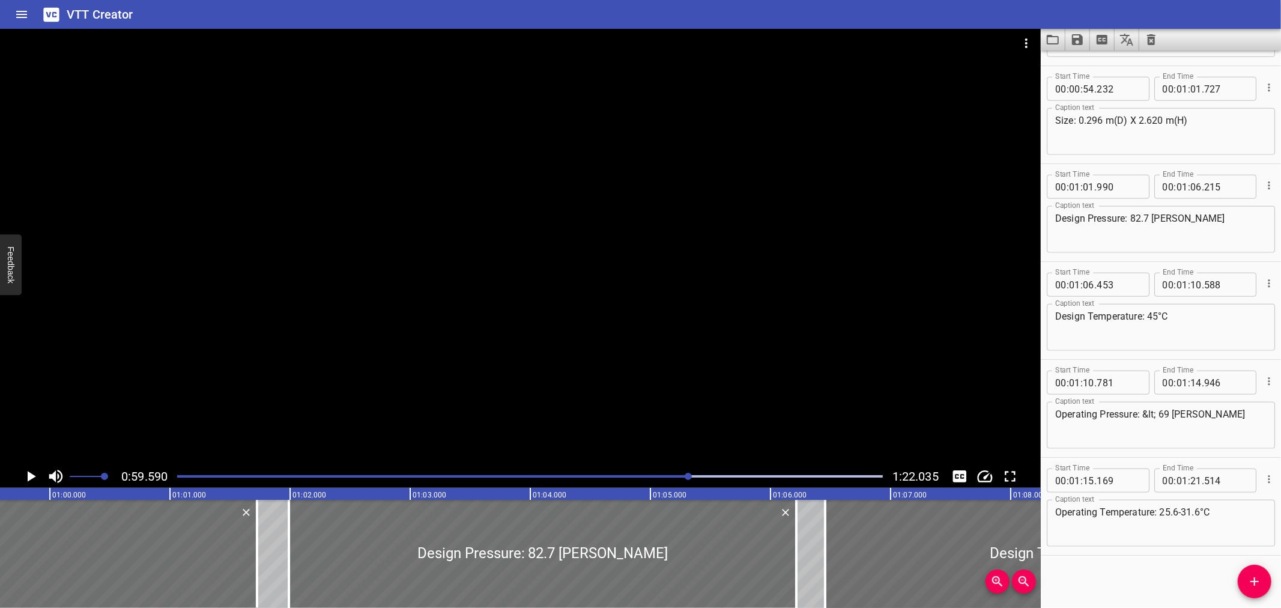
click at [731, 477] on div "Play progress" at bounding box center [530, 476] width 706 height 2
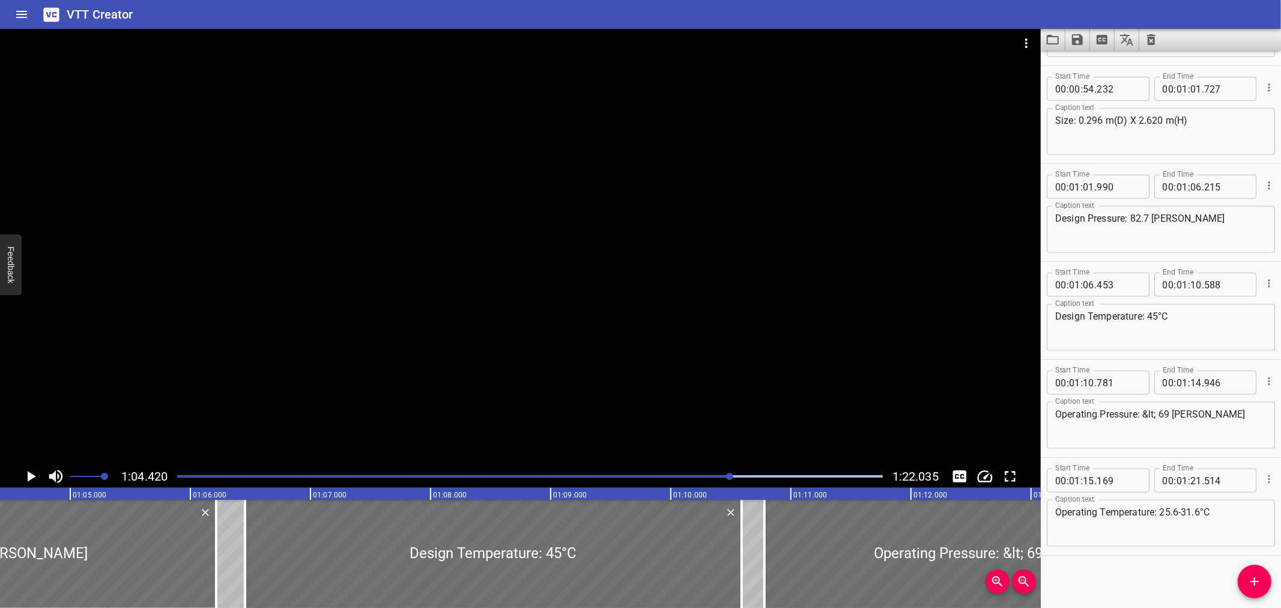
scroll to position [0, 7737]
click at [731, 477] on div at bounding box center [729, 476] width 7 height 7
drag, startPoint x: 731, startPoint y: 477, endPoint x: 743, endPoint y: 476, distance: 12.7
click at [733, 477] on div at bounding box center [729, 476] width 7 height 7
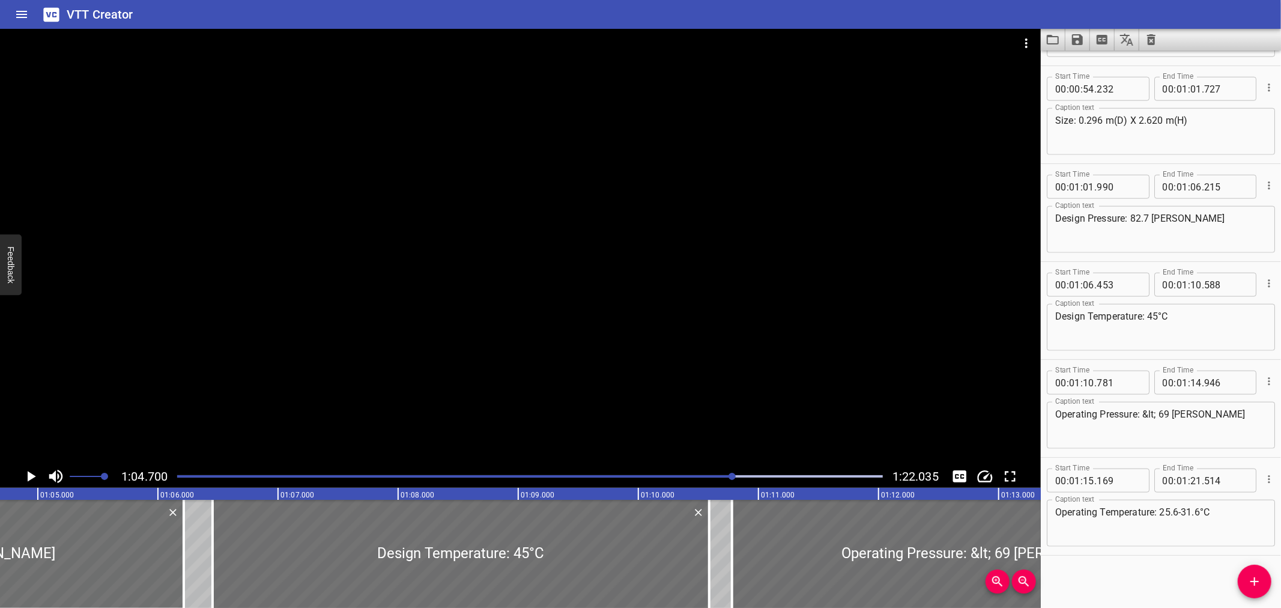
click at [745, 476] on div "Play progress" at bounding box center [530, 476] width 706 height 2
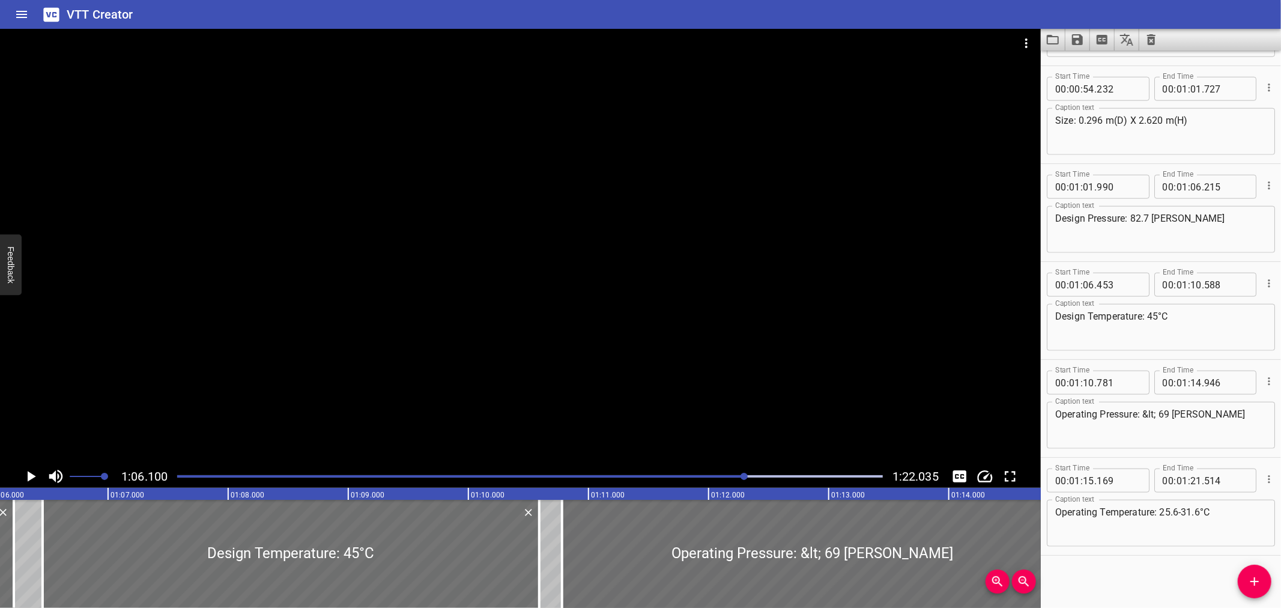
click at [751, 476] on div "Play progress" at bounding box center [530, 476] width 706 height 2
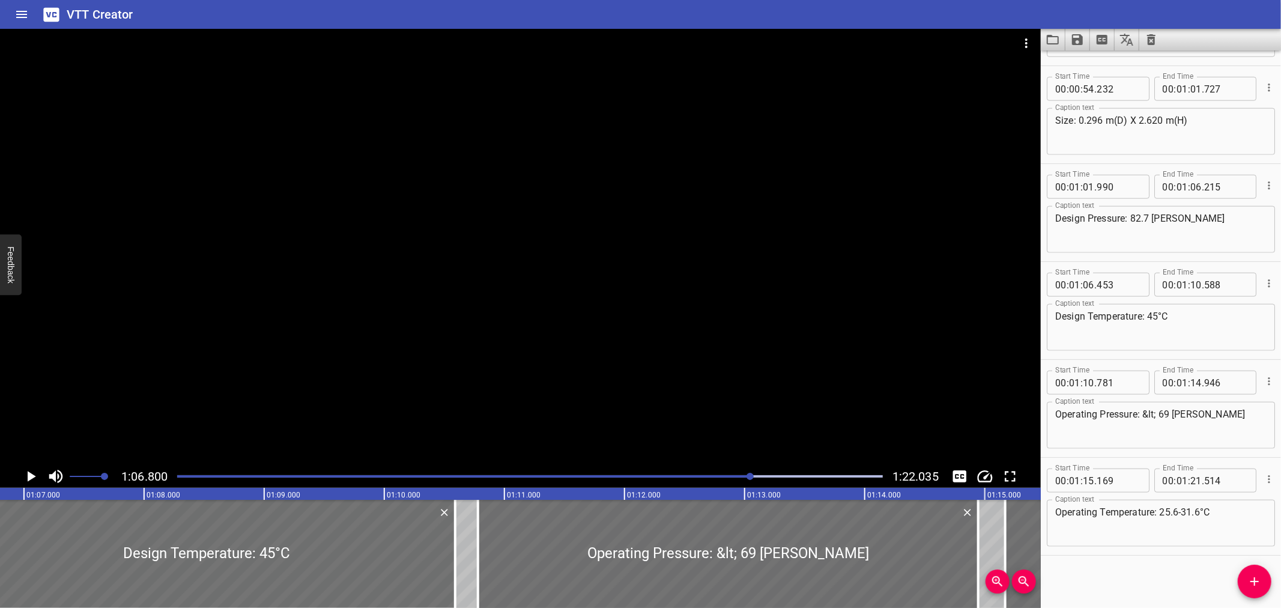
click at [757, 476] on div "Play progress" at bounding box center [530, 476] width 706 height 2
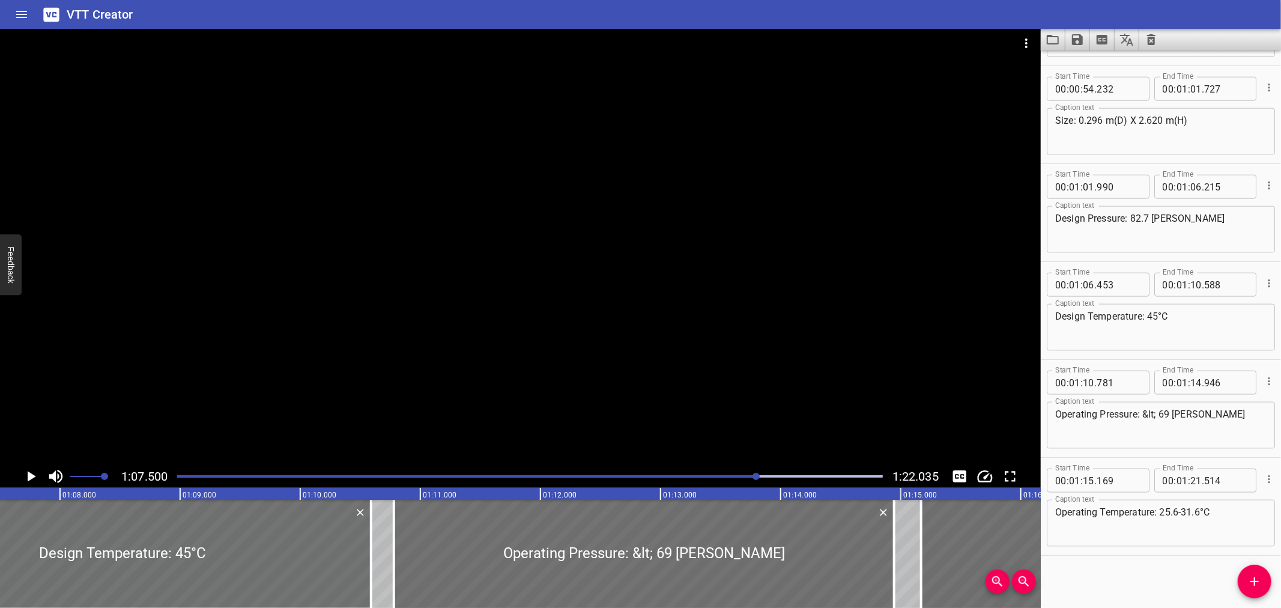
click at [763, 475] on div "Play progress" at bounding box center [530, 476] width 706 height 2
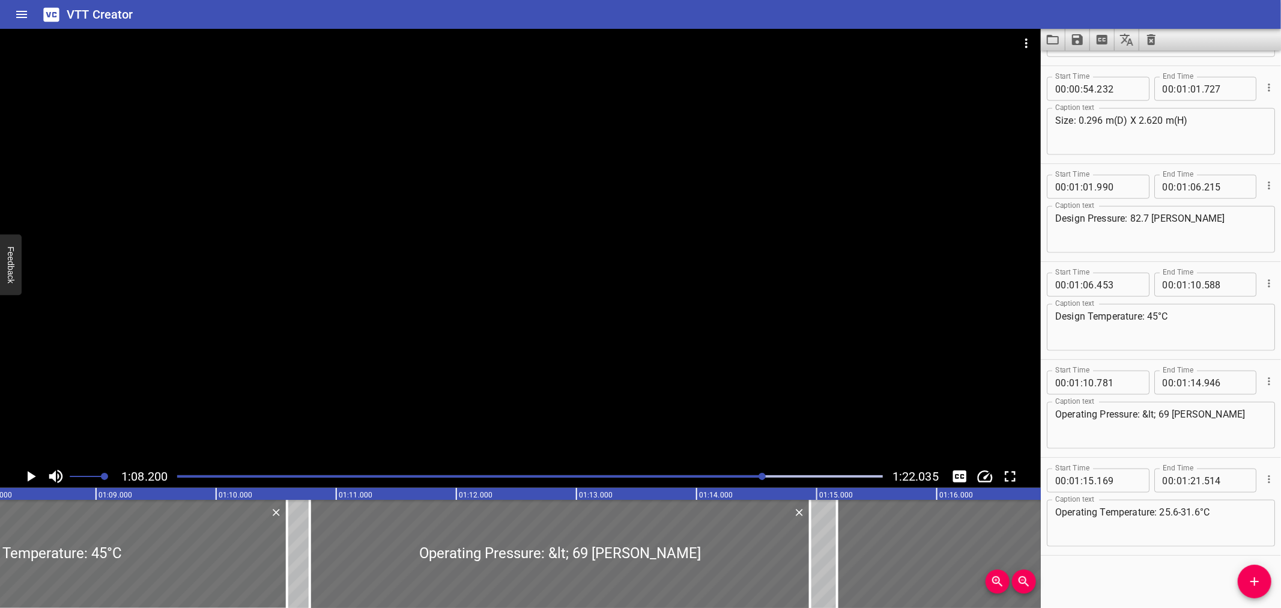
click at [784, 475] on div "Play progress" at bounding box center [530, 476] width 706 height 2
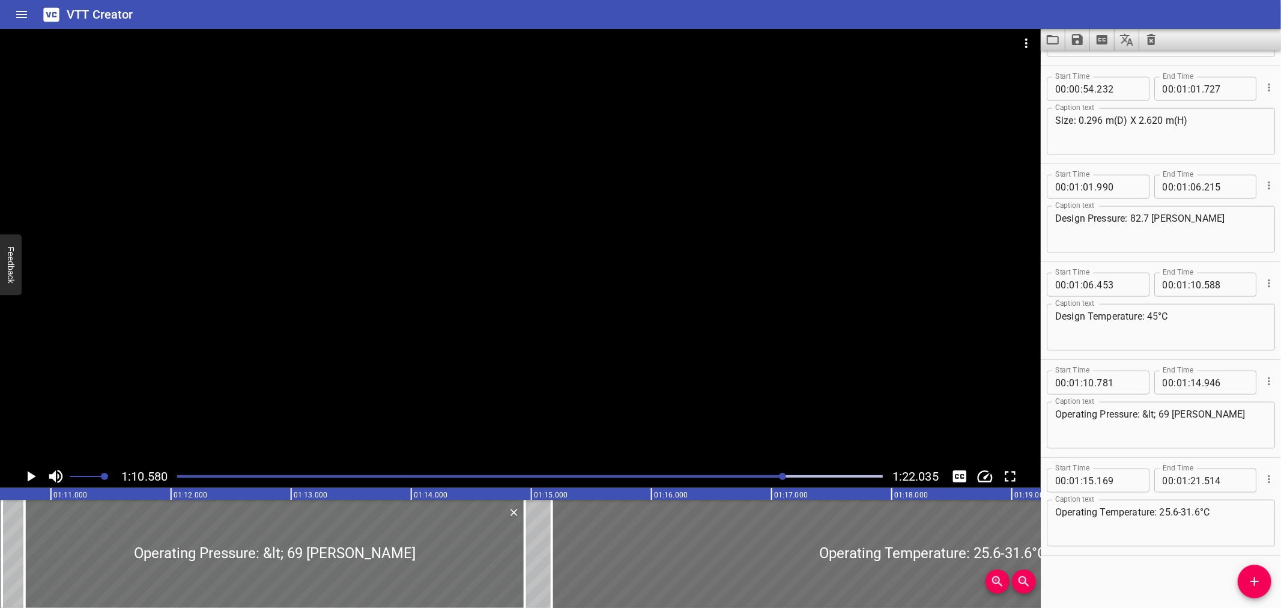
click at [794, 473] on div at bounding box center [530, 476] width 720 height 17
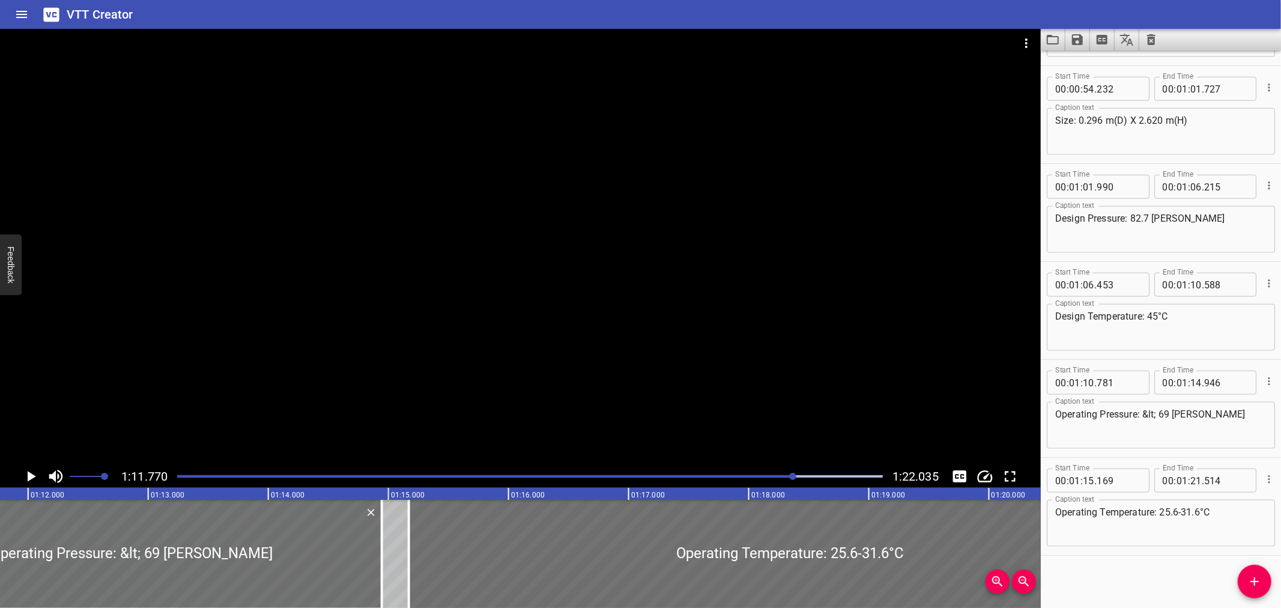
scroll to position [0, 8620]
click at [1156, 408] on textarea "Operating Pressure: &lt; 69 [PERSON_NAME]" at bounding box center [1160, 425] width 211 height 34
click at [1160, 414] on textarea "Operating Pressure: &lt; 69 [PERSON_NAME]" at bounding box center [1160, 425] width 211 height 34
type textarea "Operating Pressure: &lt; 69 [PERSON_NAME]"
